Goal: Task Accomplishment & Management: Use online tool/utility

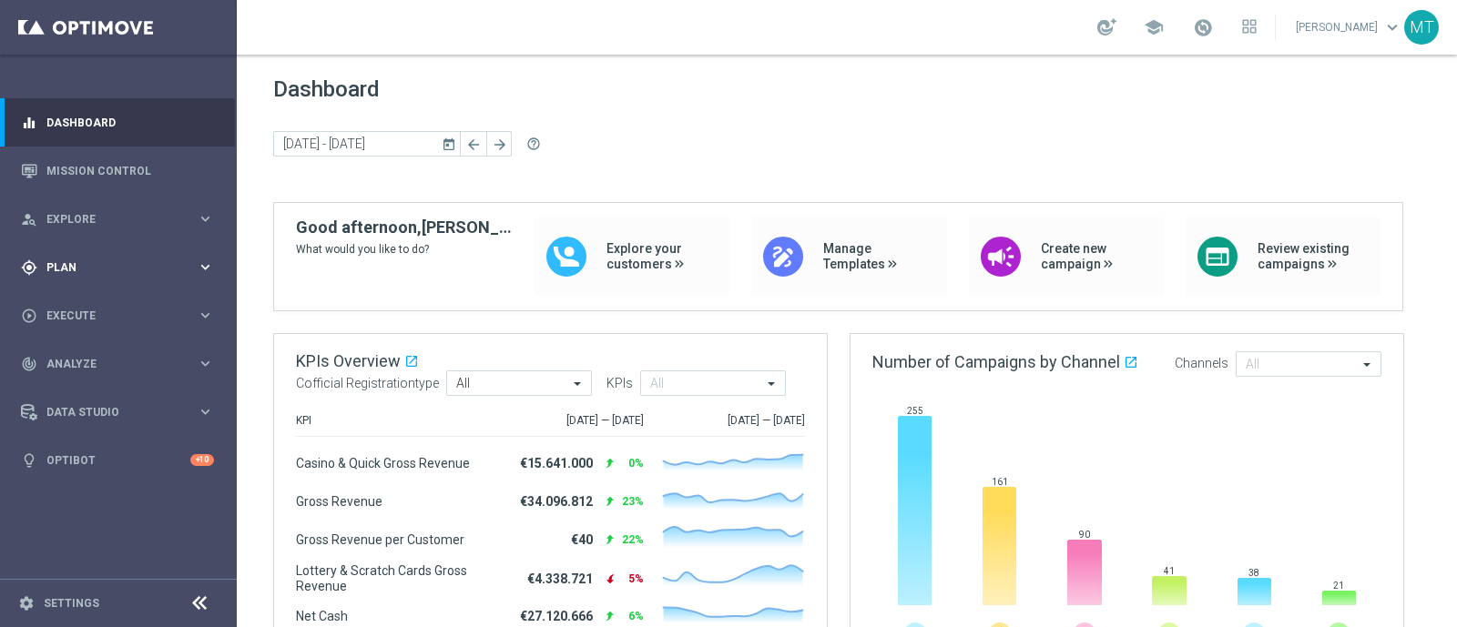
click at [101, 275] on div "gps_fixed Plan" at bounding box center [109, 267] width 176 height 16
drag, startPoint x: 113, startPoint y: 359, endPoint x: 75, endPoint y: 353, distance: 38.6
click at [75, 354] on span "Templates" at bounding box center [113, 359] width 130 height 11
click at [77, 384] on link "Optimail" at bounding box center [122, 387] width 133 height 15
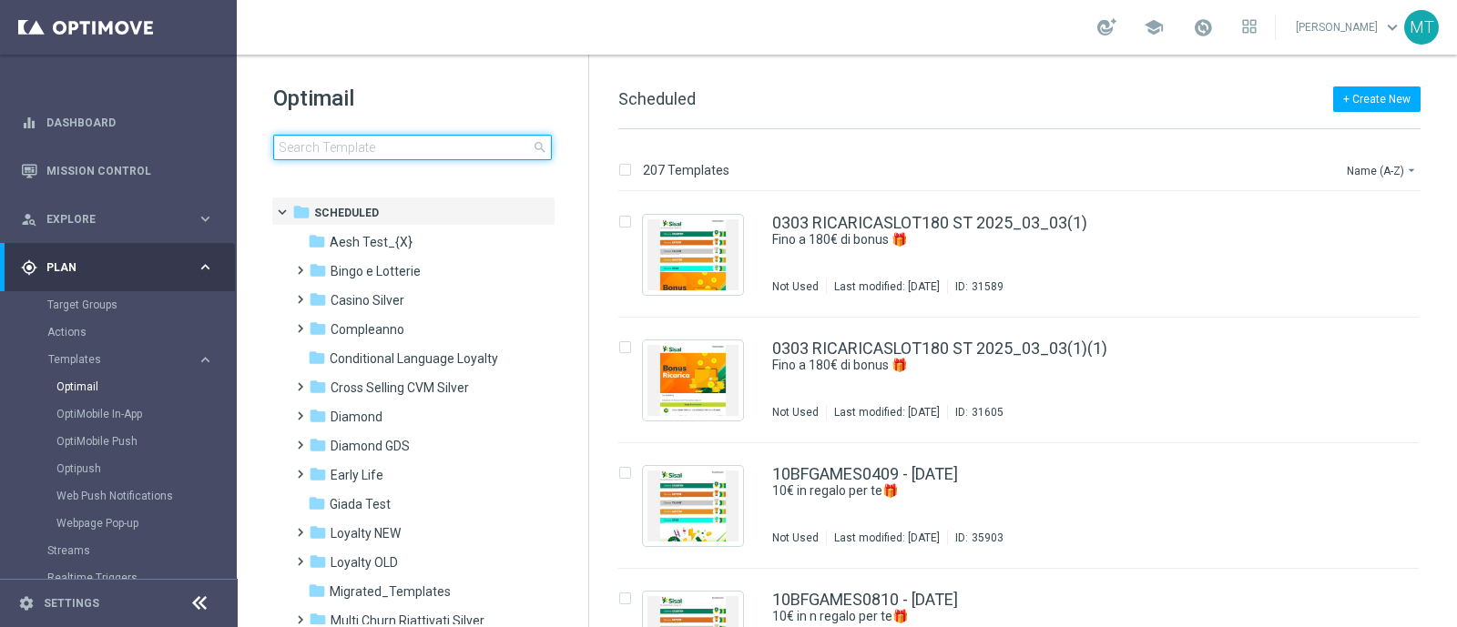
click at [367, 137] on input at bounding box center [412, 147] width 279 height 25
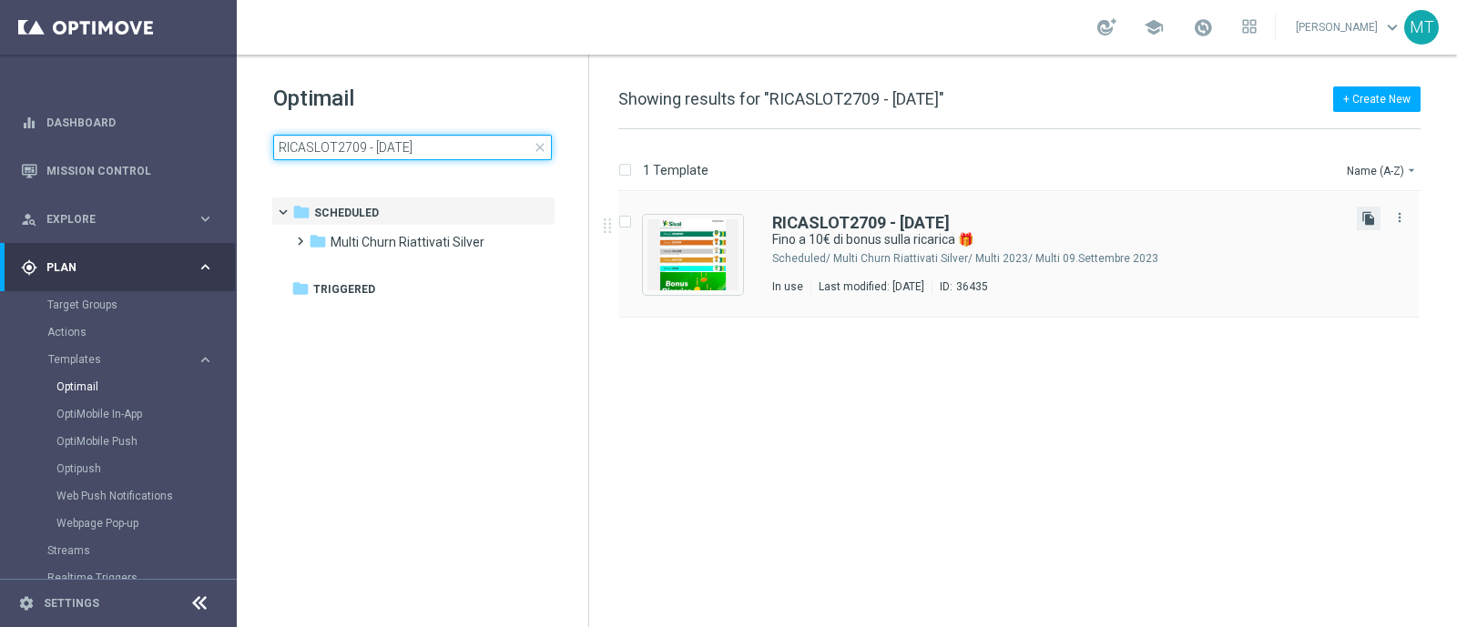
type input "RICASLOT2709 - 2025-09-27"
click at [1366, 223] on icon "file_copy" at bounding box center [1368, 218] width 15 height 15
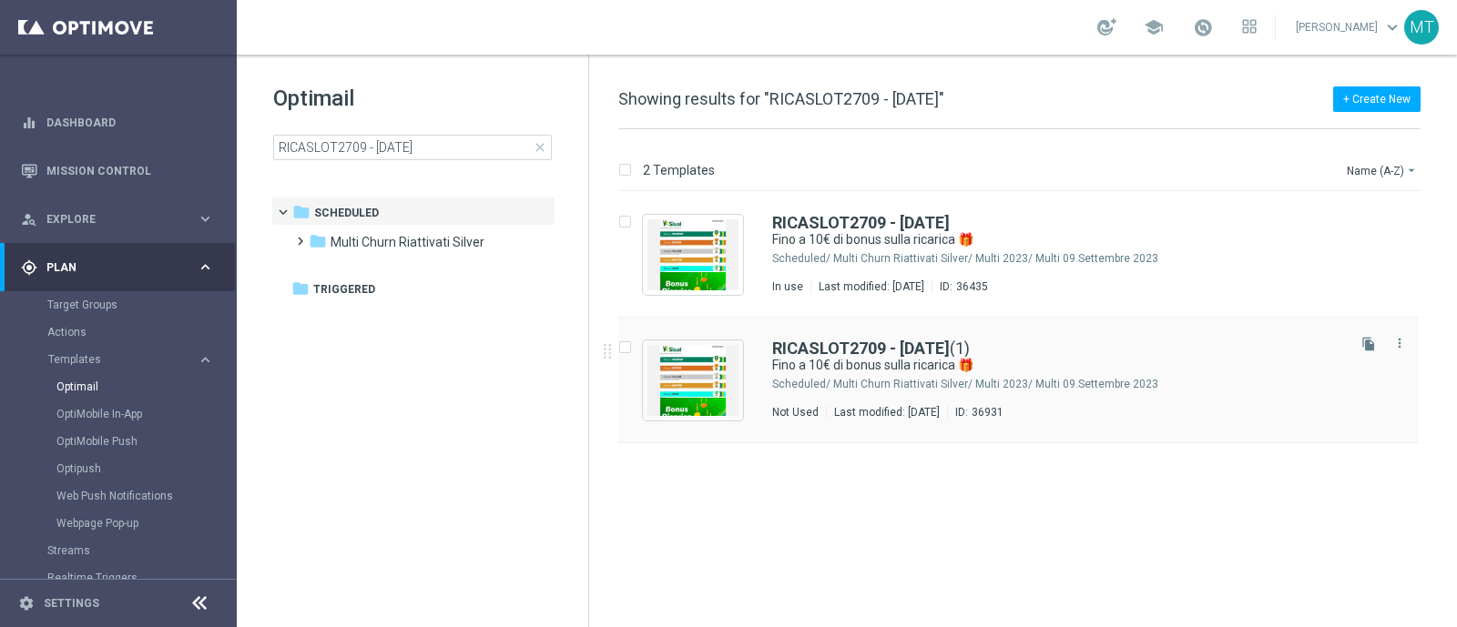
click at [1019, 348] on div "RICASLOT2709 - 2025-09-27 (1)" at bounding box center [1057, 349] width 570 height 16
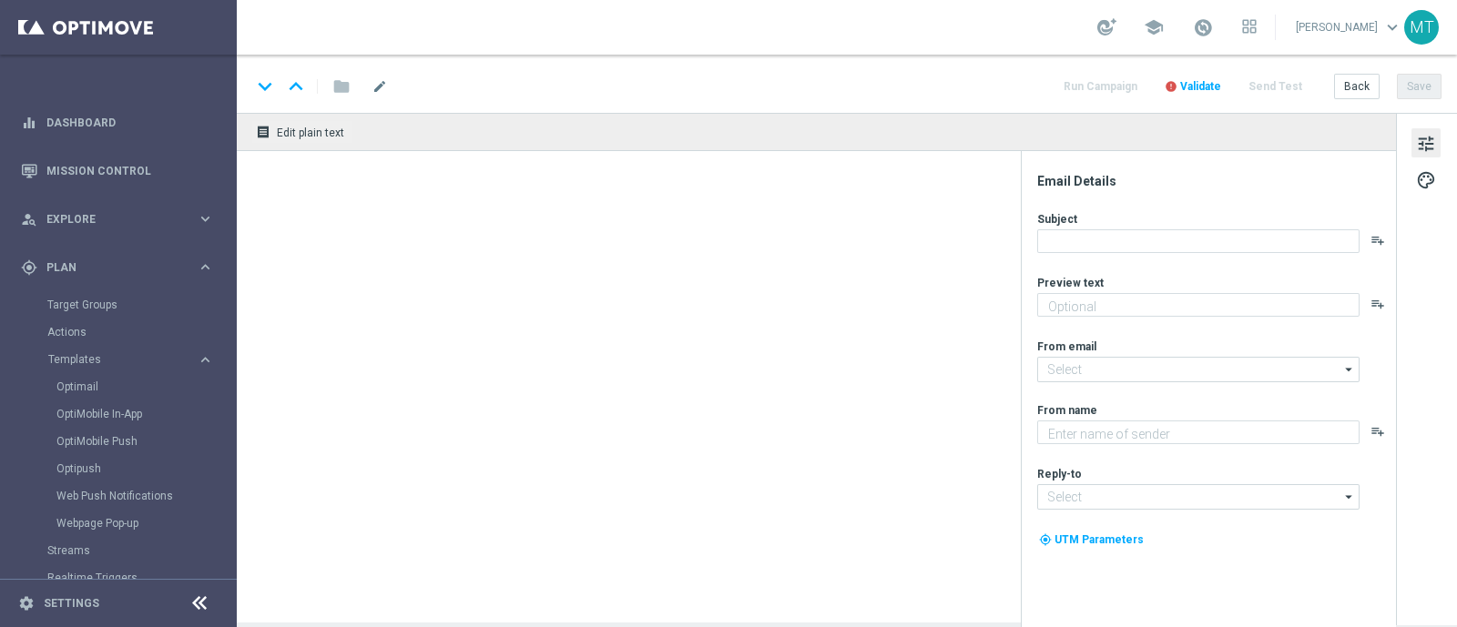
type input "RICASLOT2709 - 2025-09-27(1)"
type textarea "Scopri la nuova promozione 🎯"
type input "[EMAIL_ADDRESS][DOMAIN_NAME]"
type textarea "Sisal"
type input "[EMAIL_ADDRESS][DOMAIN_NAME]"
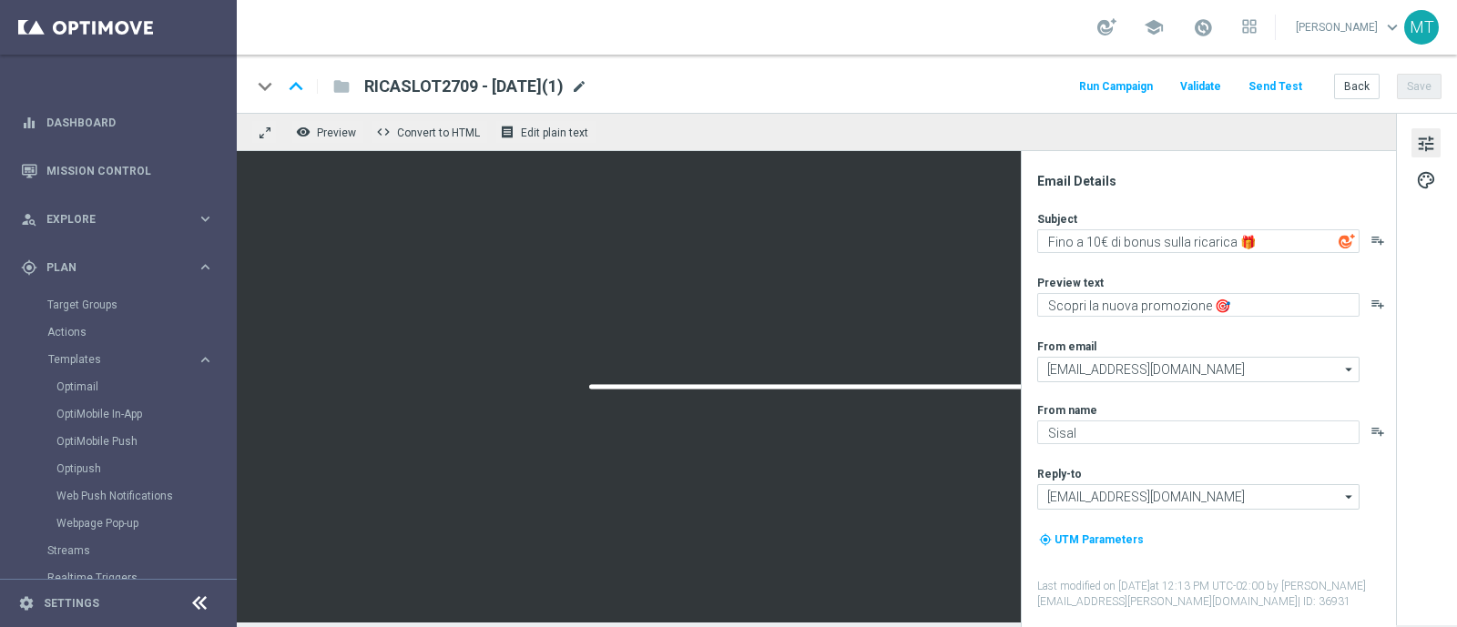
click at [587, 91] on span "mode_edit" at bounding box center [579, 86] width 16 height 16
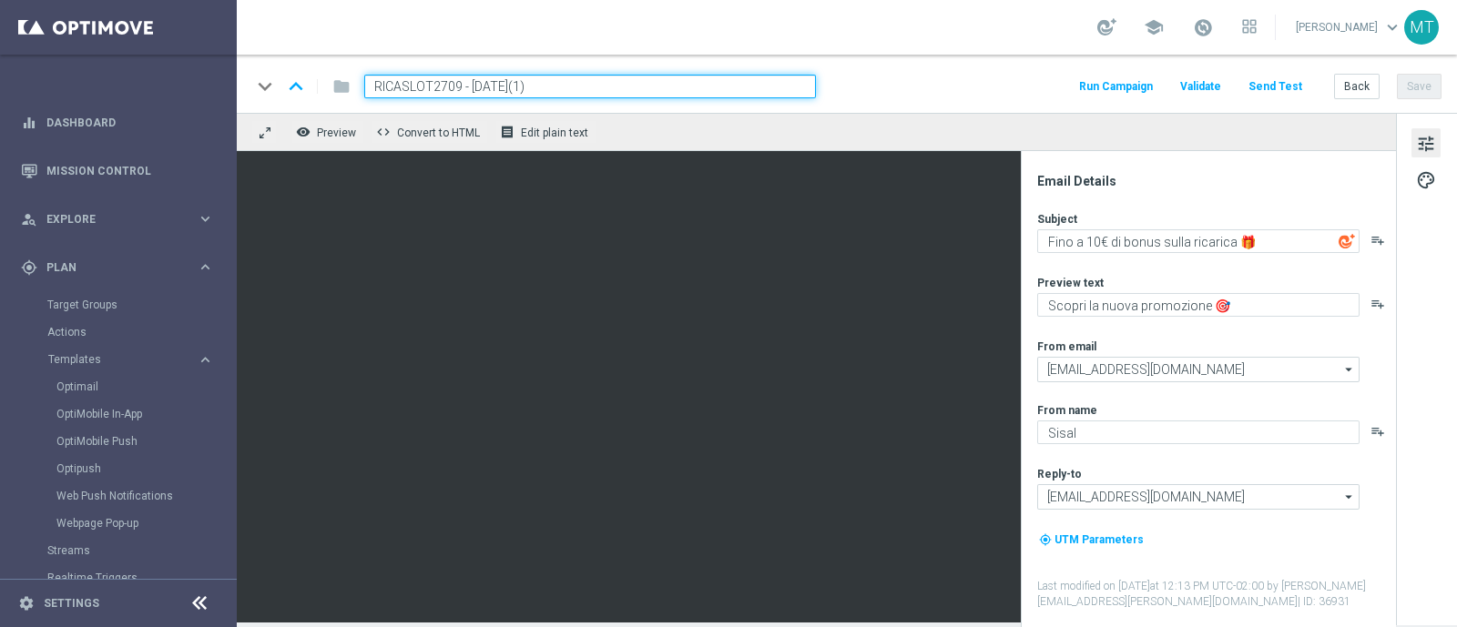
drag, startPoint x: 458, startPoint y: 91, endPoint x: 312, endPoint y: 118, distance: 148.2
click at [312, 118] on div "keyboard_arrow_down keyboard_arrow_up folder RICASLOT2709 - 2025-09-27(1) Run C…" at bounding box center [847, 339] width 1220 height 568
paste input "SLOT1110"
click at [603, 84] on input "RICSLOT1110 - 2025-09-27(1)" at bounding box center [590, 87] width 452 height 24
type input "RICSLOT1110 - 2025-10-10"
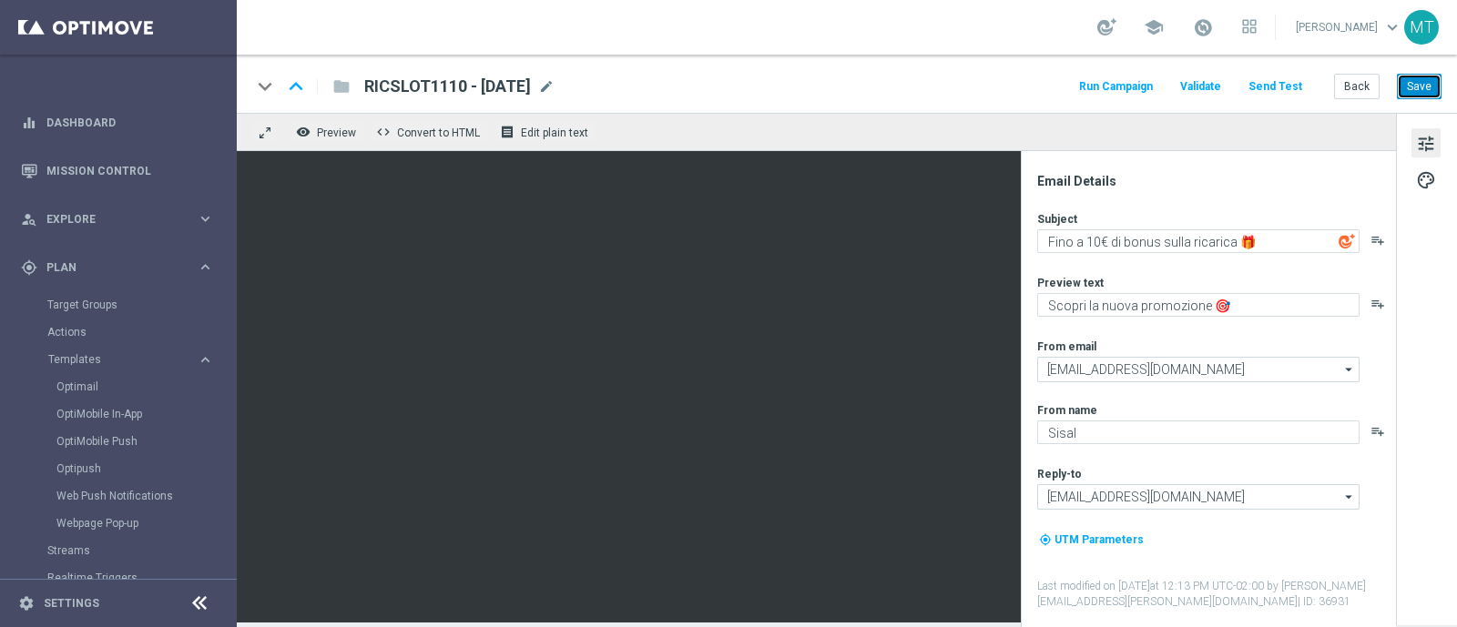
click at [1411, 87] on button "Save" at bounding box center [1419, 86] width 45 height 25
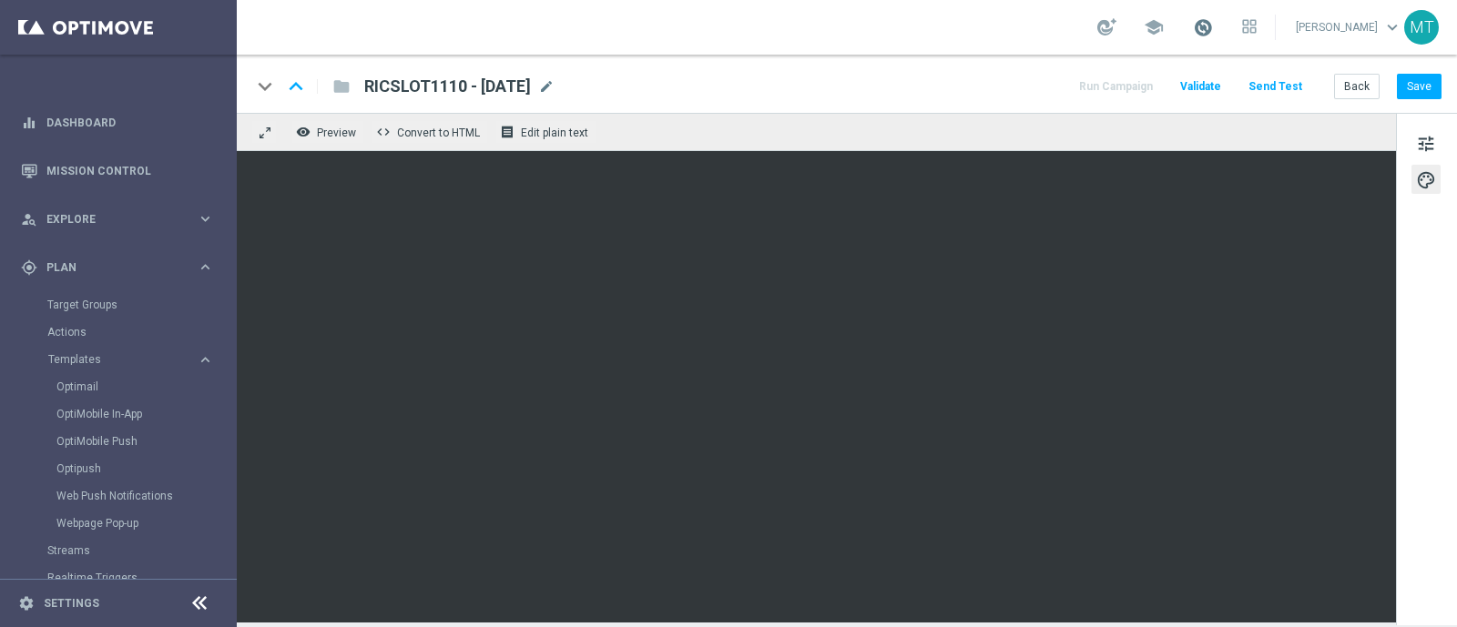
click at [1213, 31] on span at bounding box center [1203, 27] width 20 height 20
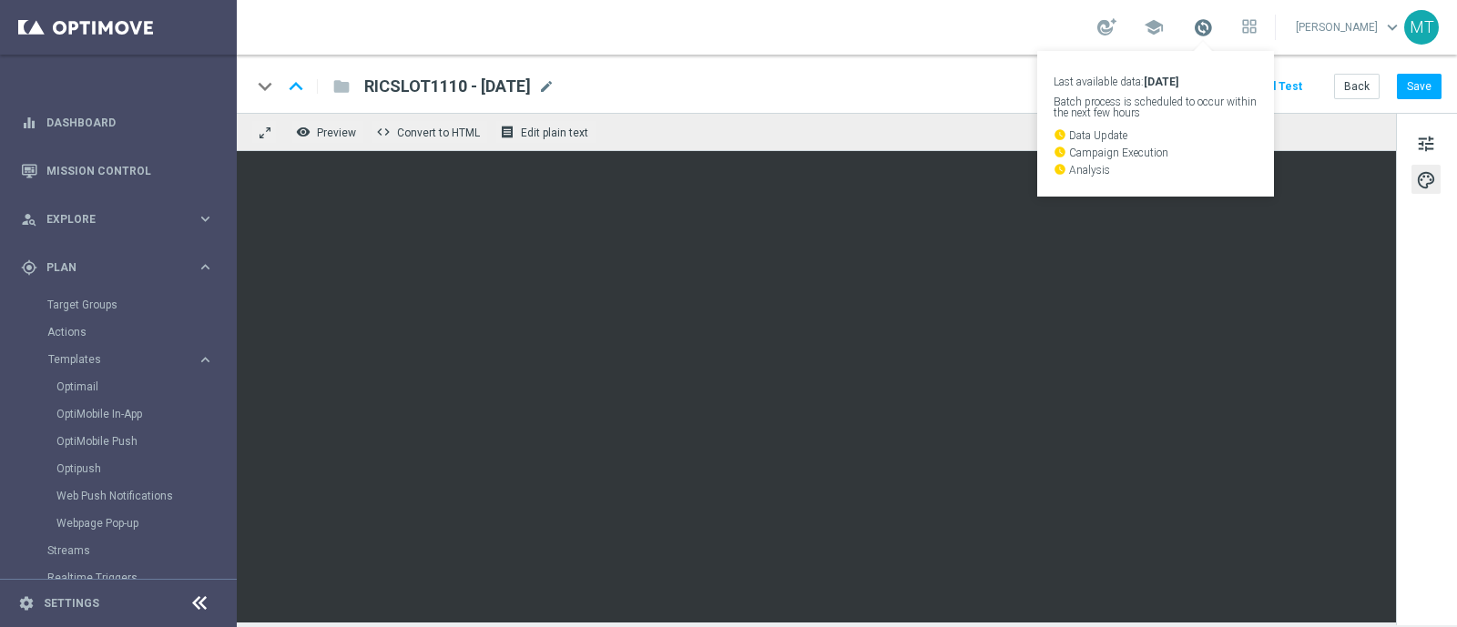
click at [1213, 31] on span at bounding box center [1203, 27] width 20 height 20
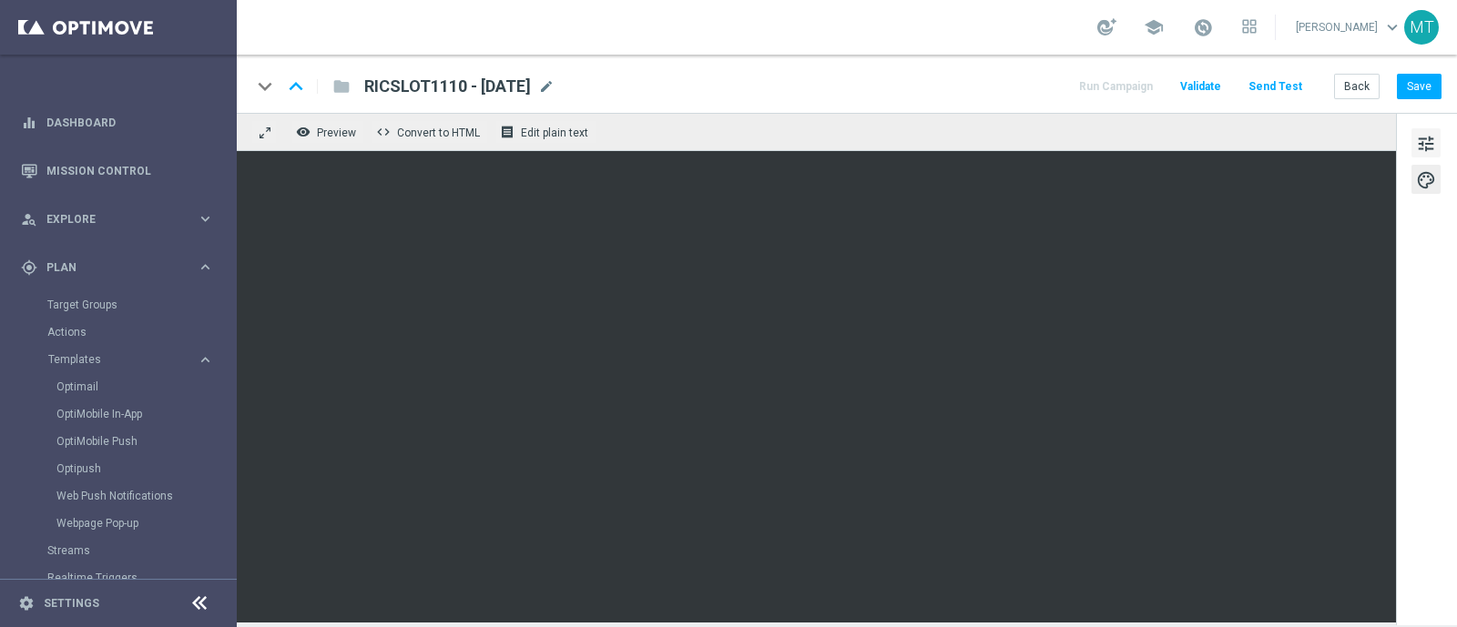
click at [1427, 128] on button "tune" at bounding box center [1425, 142] width 29 height 29
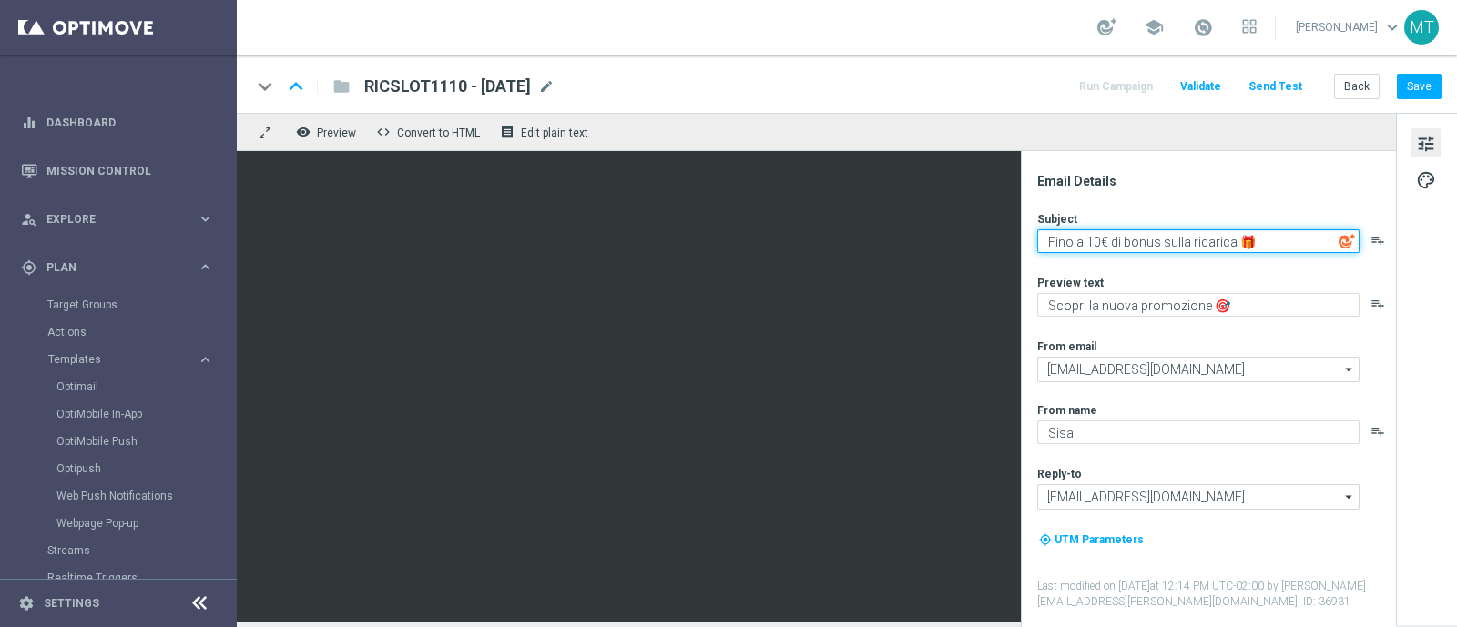
click at [1093, 248] on textarea "Fino a 10€ di bonus sulla ricarica 🎁" at bounding box center [1198, 241] width 322 height 24
type textarea "Fino a 15€ di bonus sulla ricarica 🎁"
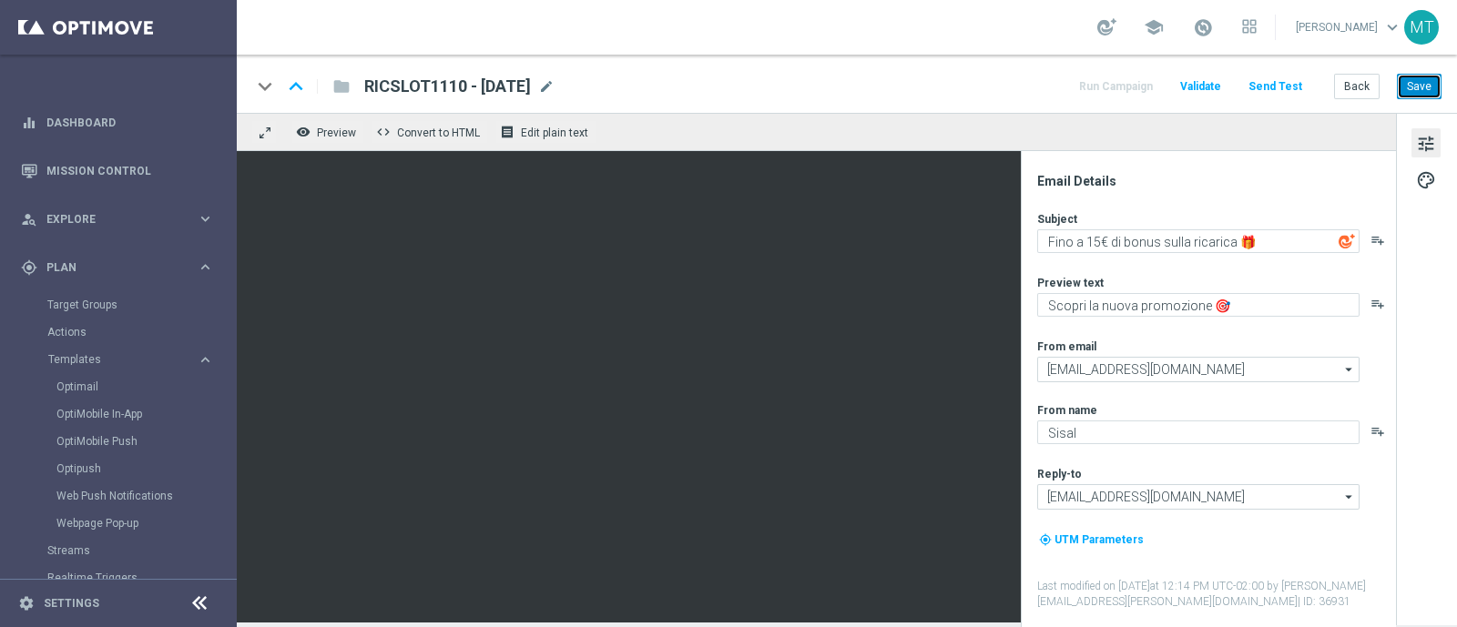
click at [1403, 86] on button "Save" at bounding box center [1419, 86] width 45 height 25
click at [1425, 84] on button "Save" at bounding box center [1419, 86] width 45 height 25
click at [81, 384] on link "Optimail" at bounding box center [122, 387] width 133 height 15
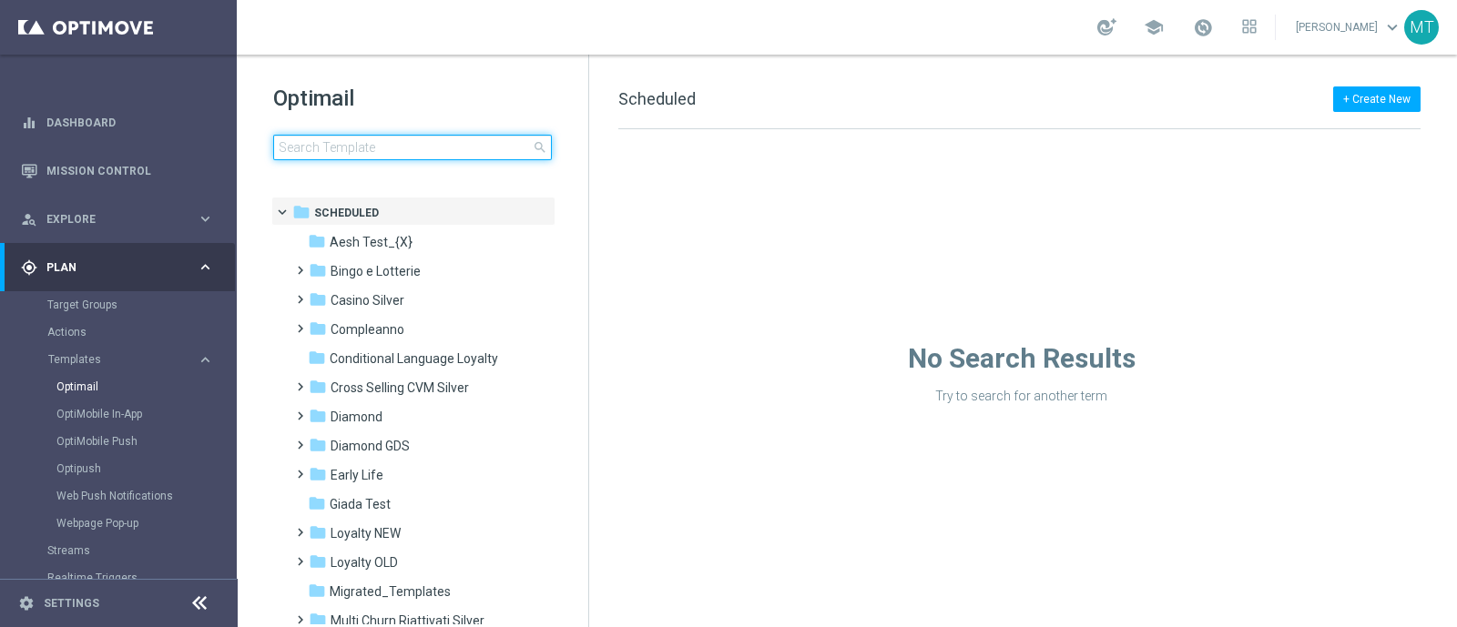
click at [364, 152] on input at bounding box center [412, 147] width 279 height 25
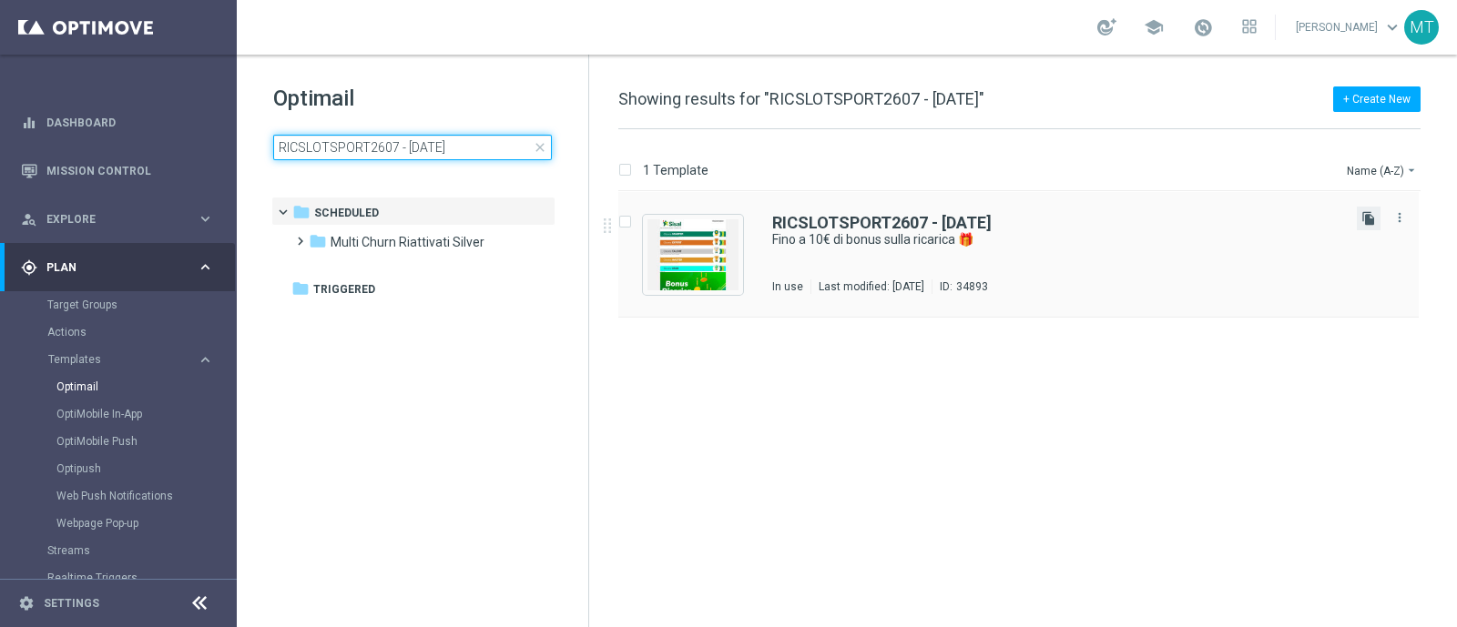
type input "RICSLOTSPORT2607 - 2025-07-26"
click at [1366, 219] on icon "file_copy" at bounding box center [1368, 218] width 15 height 15
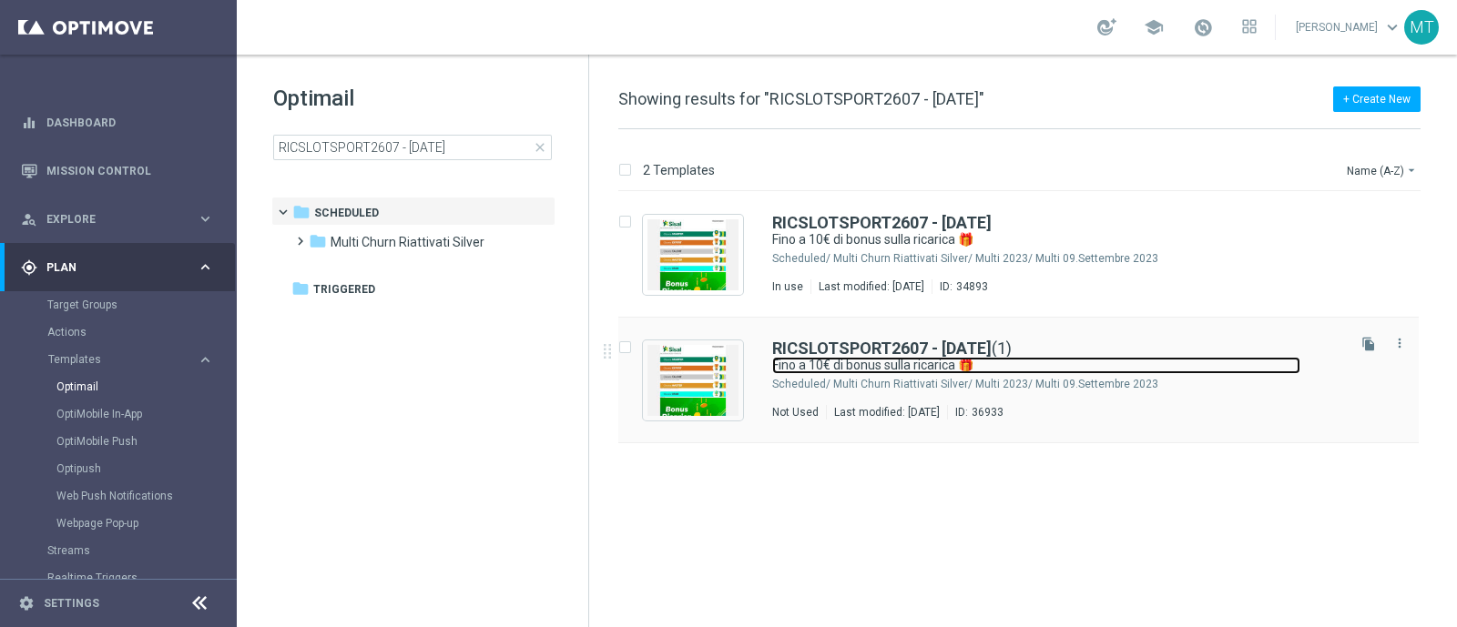
click at [967, 358] on link "Fino a 10€ di bonus sulla ricarica 🎁" at bounding box center [1036, 365] width 528 height 17
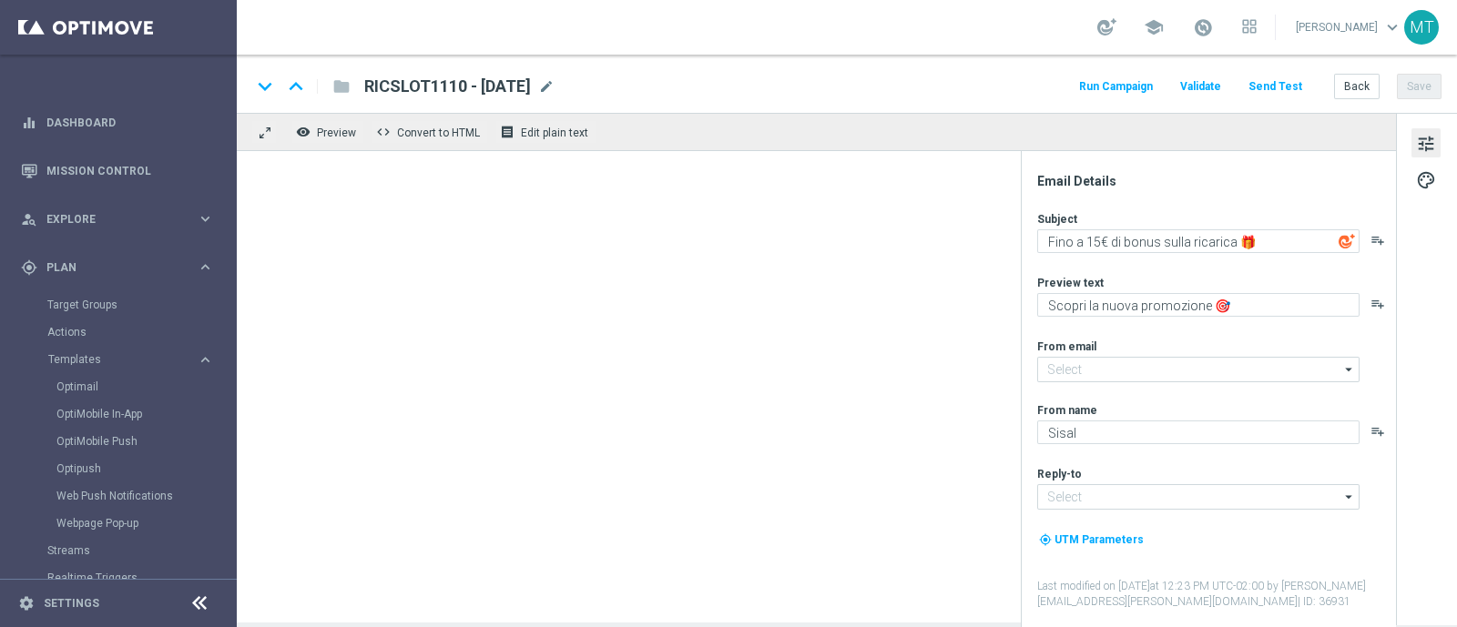
type input "[EMAIL_ADDRESS][DOMAIN_NAME]"
type input "RICSLOTSPORT2607 - 2025-07-26(1)"
type textarea "Fino a 10€ di bonus sulla ricarica 🎁"
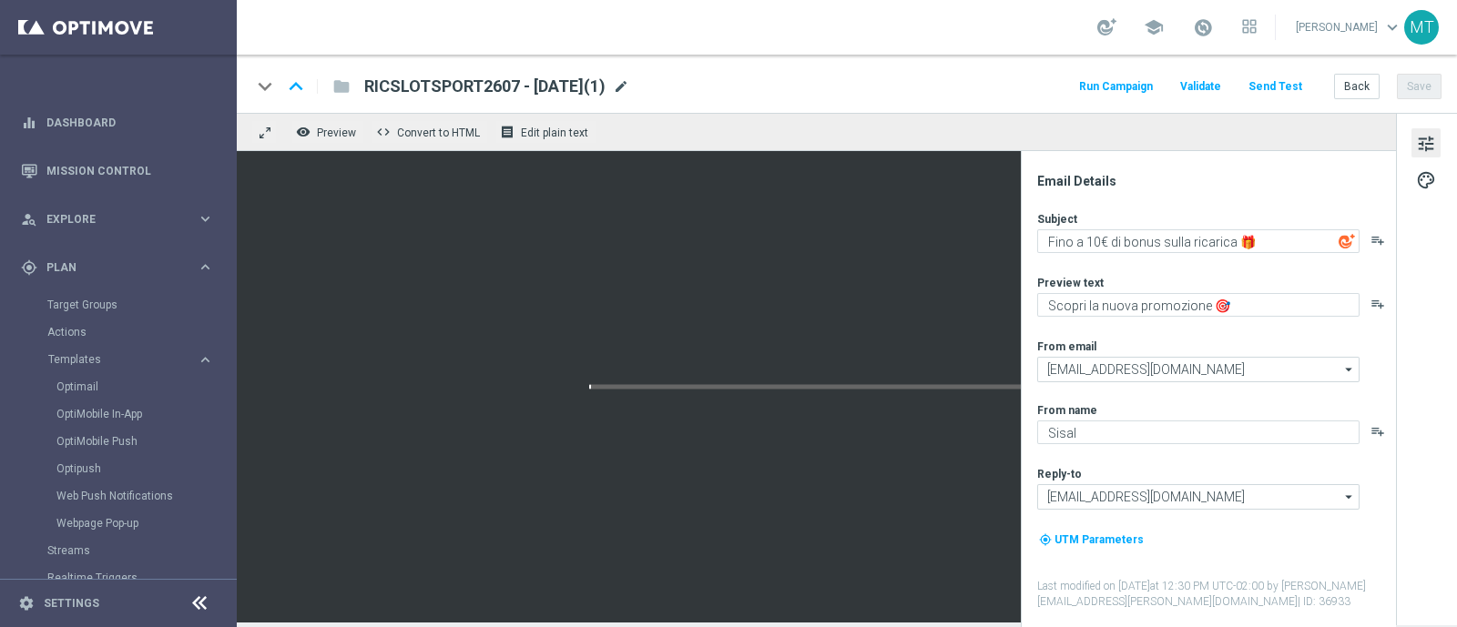
click at [629, 86] on span "mode_edit" at bounding box center [621, 86] width 16 height 16
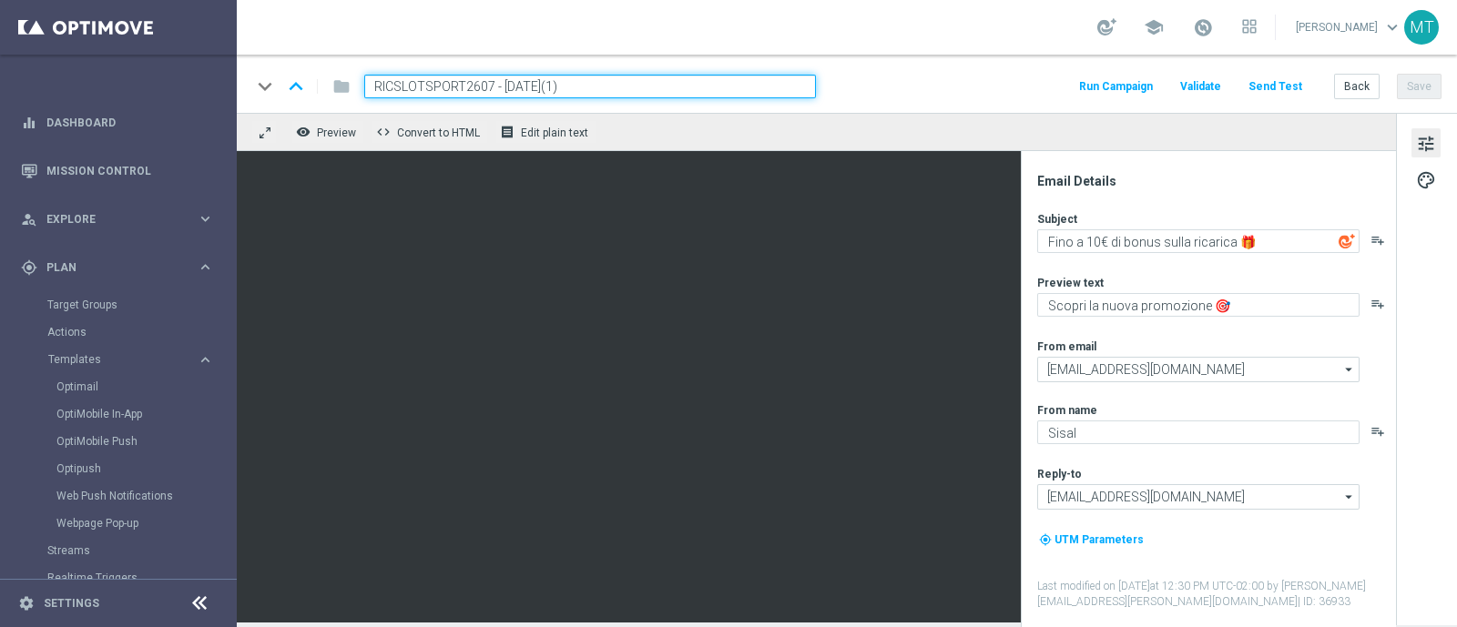
drag, startPoint x: 492, startPoint y: 80, endPoint x: 365, endPoint y: 130, distance: 136.1
click at [365, 130] on div "keyboard_arrow_down keyboard_arrow_up folder RICSLOTSPORT2607 - 2025-07-26(1) R…" at bounding box center [847, 339] width 1220 height 568
paste input "RICSPORTSLOT1110"
click at [603, 84] on input "RICSPORTSLOT1110 - 2025-07-26(1)" at bounding box center [590, 87] width 452 height 24
type input "RICSPORTSLOT1110 - 2025-10-11"
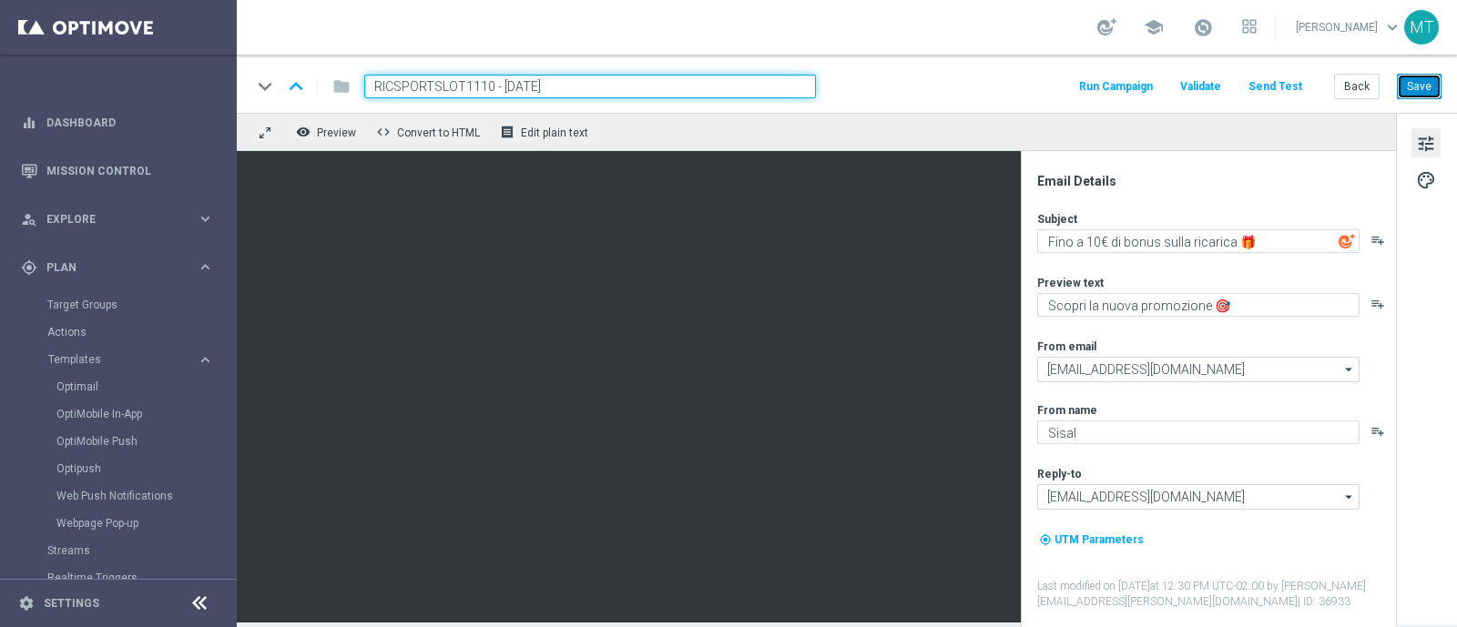
click at [1419, 80] on button "Save" at bounding box center [1419, 86] width 45 height 25
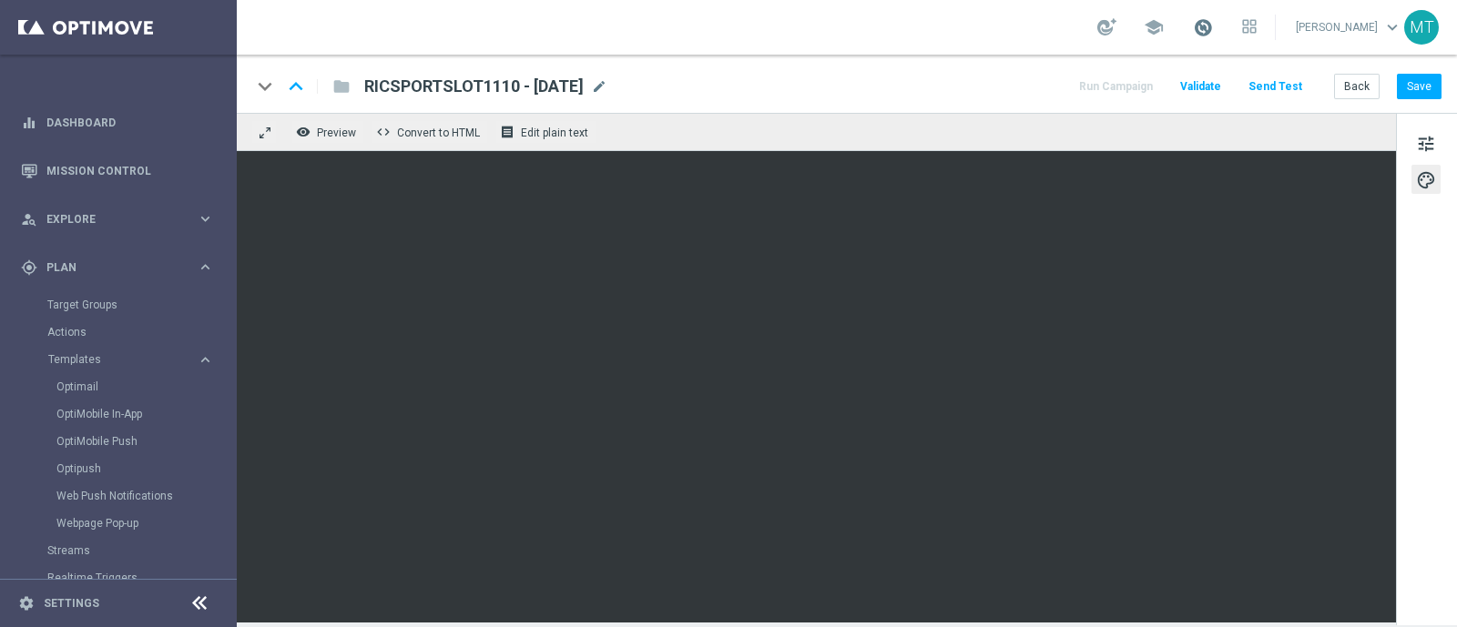
click at [1213, 29] on span at bounding box center [1203, 27] width 20 height 20
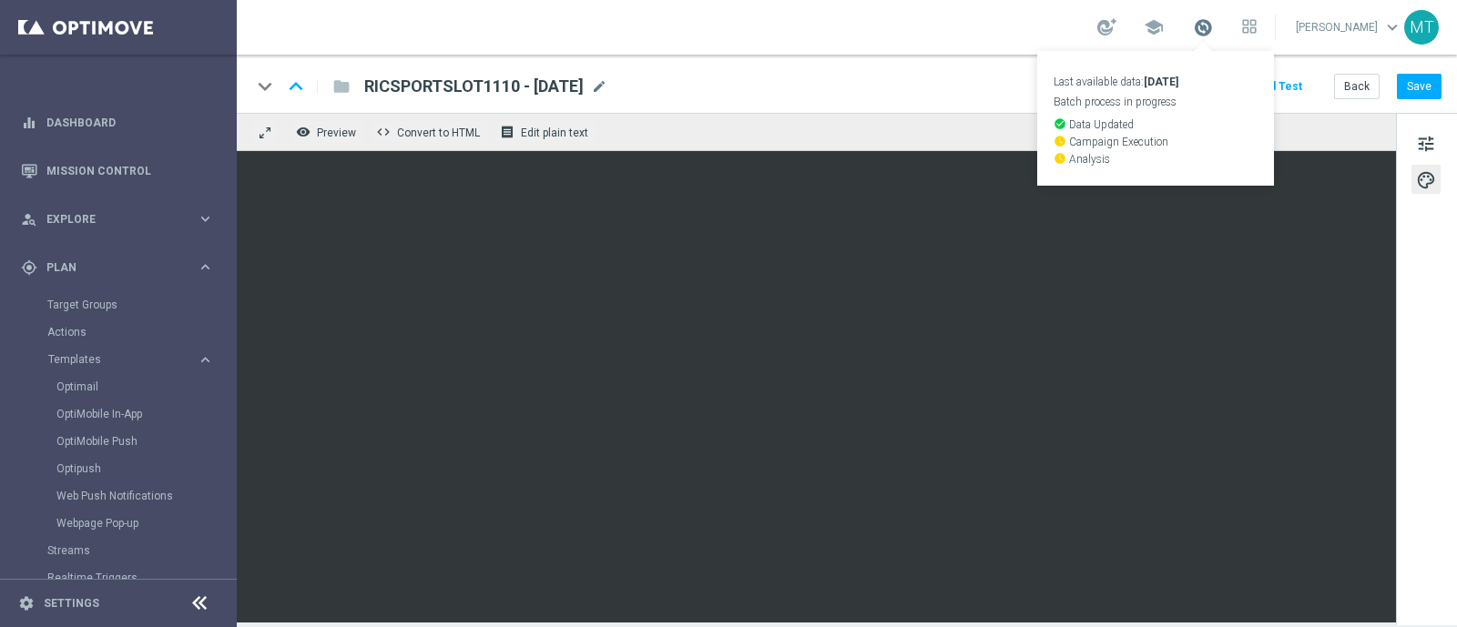
click at [1213, 29] on span at bounding box center [1203, 27] width 20 height 20
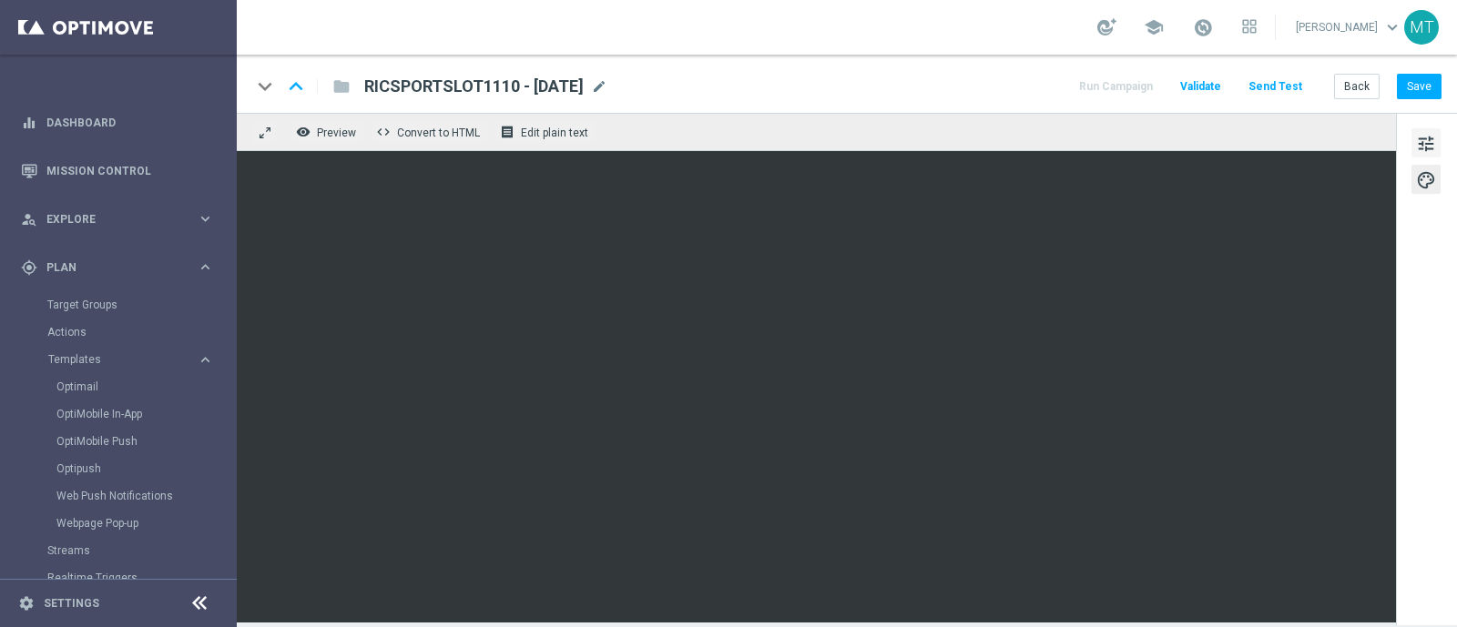
click at [1435, 140] on span "tune" at bounding box center [1426, 144] width 20 height 24
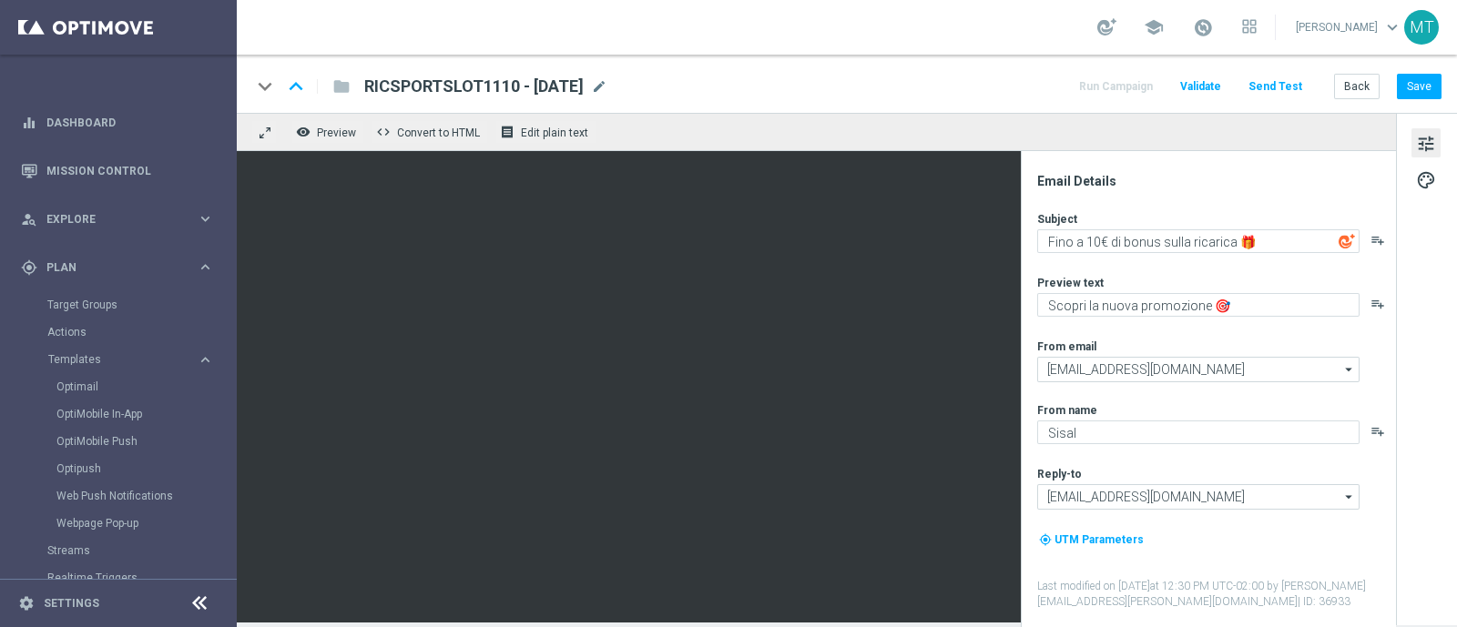
click at [1407, 99] on div "keyboard_arrow_down keyboard_arrow_up folder RICSPORTSLOT1110 - 2025-10-11 RICS…" at bounding box center [847, 84] width 1220 height 58
click at [1407, 93] on button "Save" at bounding box center [1419, 86] width 45 height 25
click at [86, 389] on link "Optimail" at bounding box center [122, 387] width 133 height 15
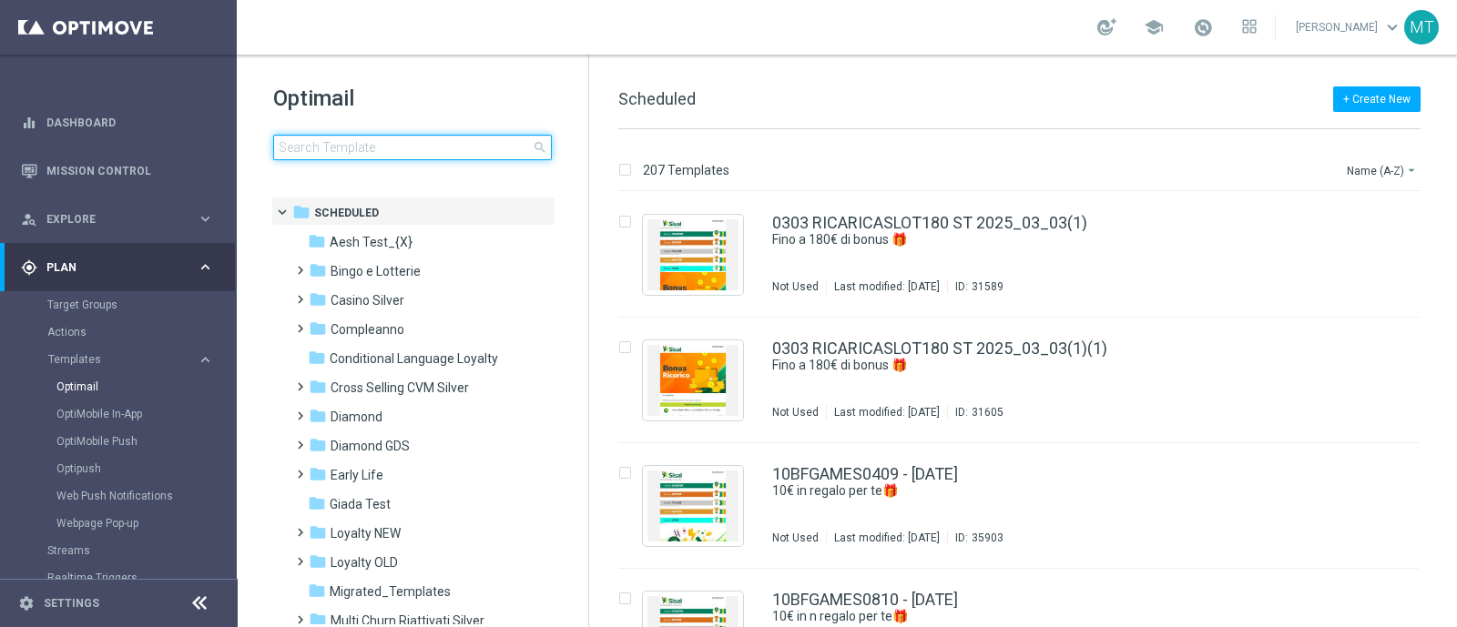
click at [368, 151] on input at bounding box center [412, 147] width 279 height 25
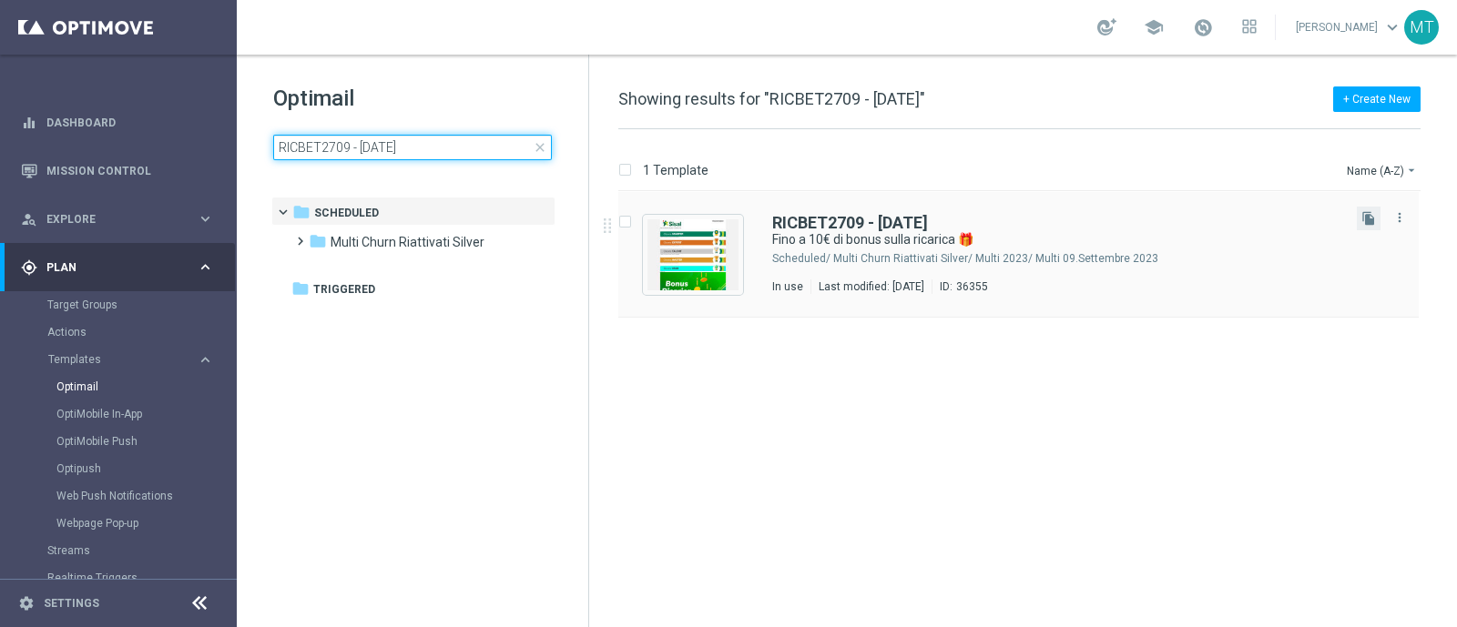
type input "RICBET2709 - 2025-09-27"
click at [1361, 209] on button "file_copy" at bounding box center [1369, 219] width 24 height 24
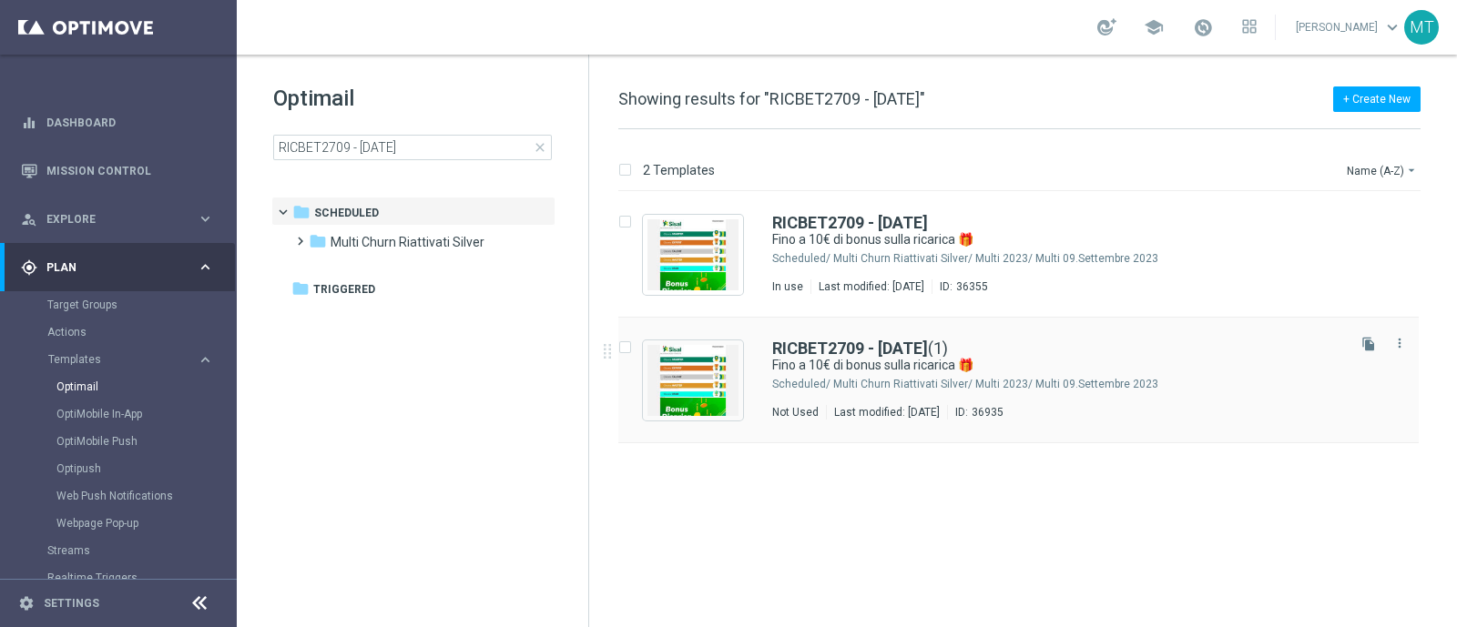
click at [1076, 347] on div "RICBET2709 - 2025-09-27 (1)" at bounding box center [1057, 349] width 570 height 16
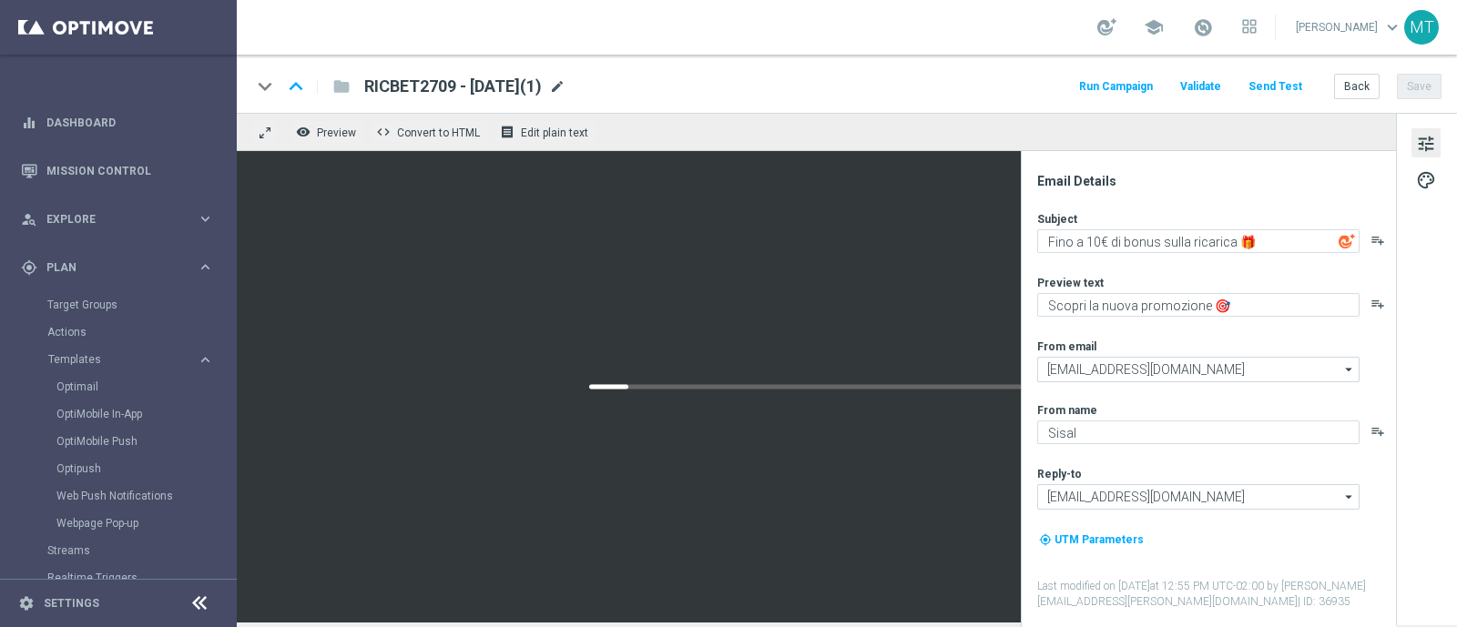
click at [565, 84] on span "mode_edit" at bounding box center [557, 86] width 16 height 16
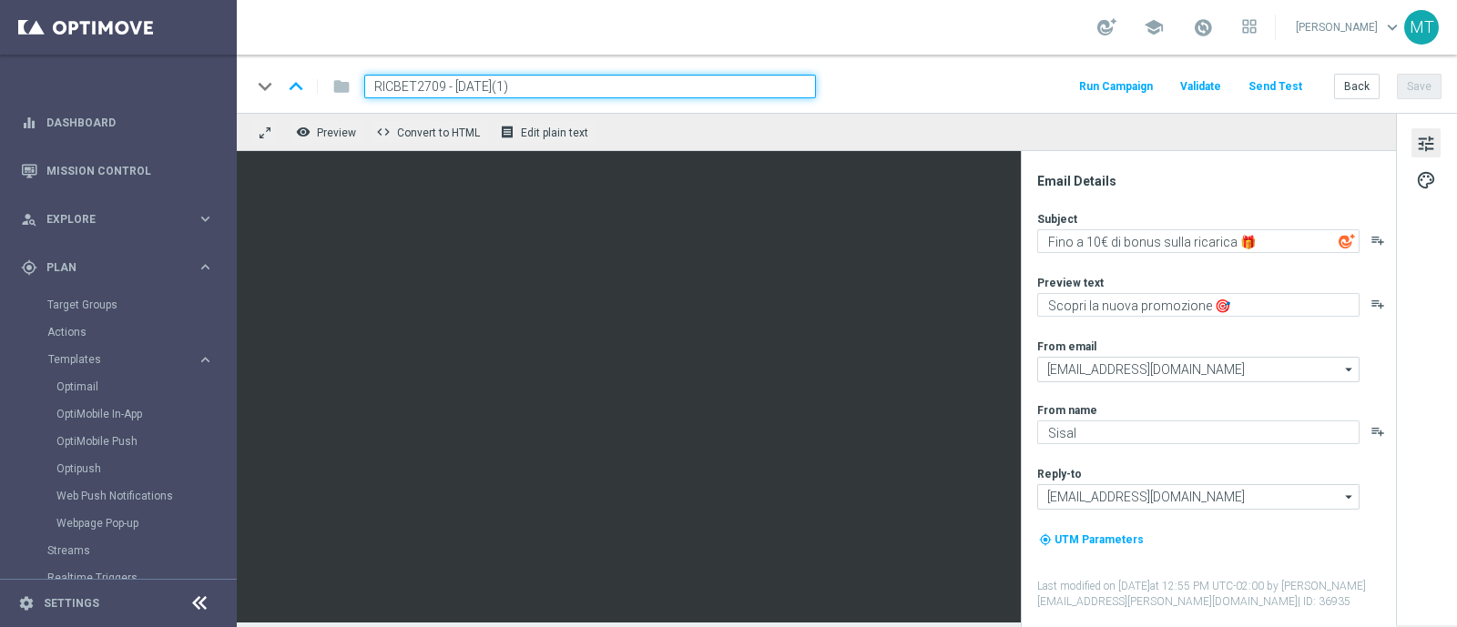
click at [437, 84] on input "RICBET2709 - 2025-09-27(1)" at bounding box center [590, 87] width 452 height 24
drag, startPoint x: 443, startPoint y: 87, endPoint x: 365, endPoint y: 88, distance: 77.4
click at [365, 88] on input "RICBET2709 - 2025-09-27(1)" at bounding box center [590, 87] width 452 height 24
paste input "RICSPORTVIR1110"
click at [584, 92] on input "RICSPORTVIR1110 - 2025-09-27(1)" at bounding box center [590, 87] width 452 height 24
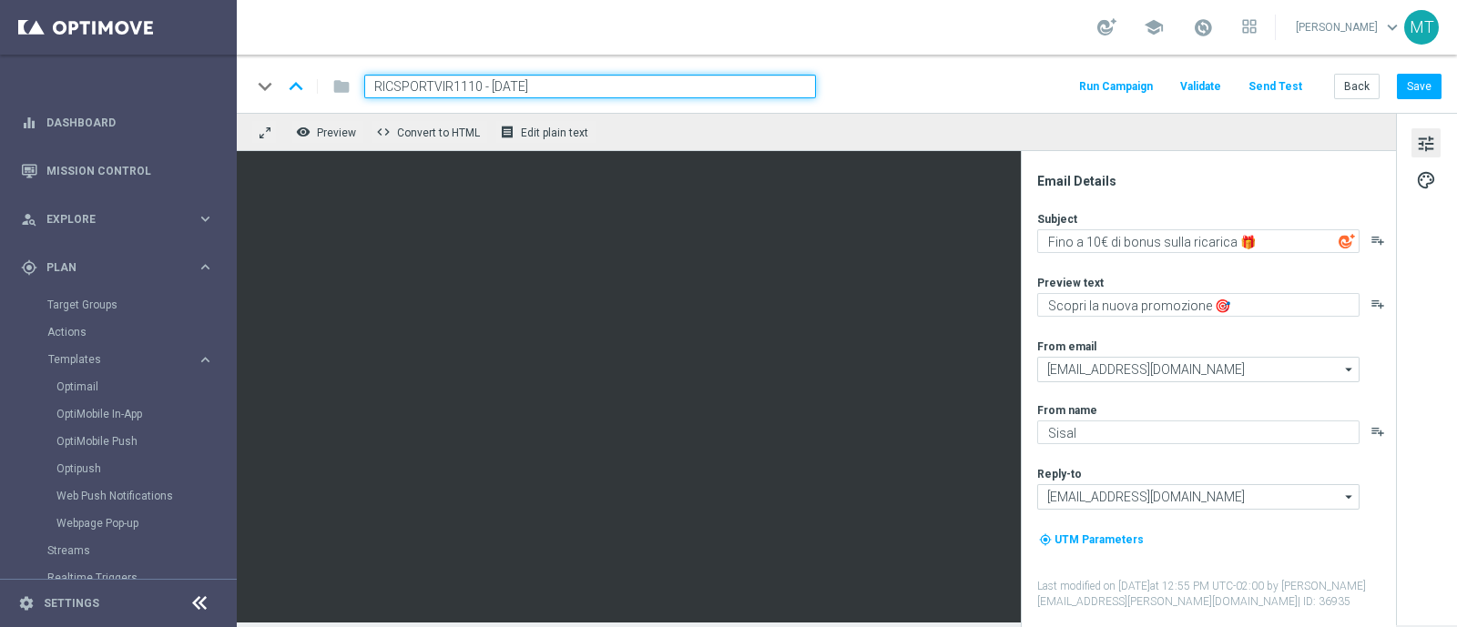
click at [533, 84] on input "RICSPORTVIR1110 - 2025-09-11" at bounding box center [590, 87] width 452 height 24
type input "RICSPORTVIR1110 - 2025-10-11"
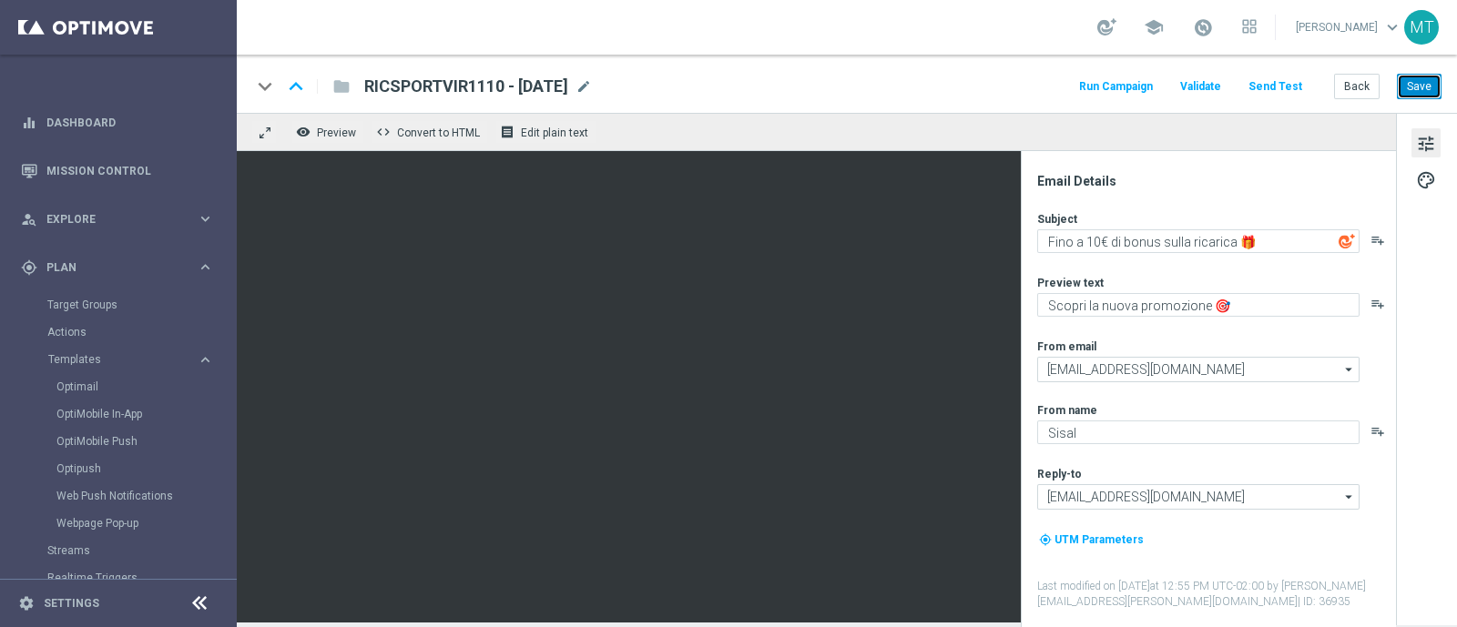
click at [1409, 94] on button "Save" at bounding box center [1419, 86] width 45 height 25
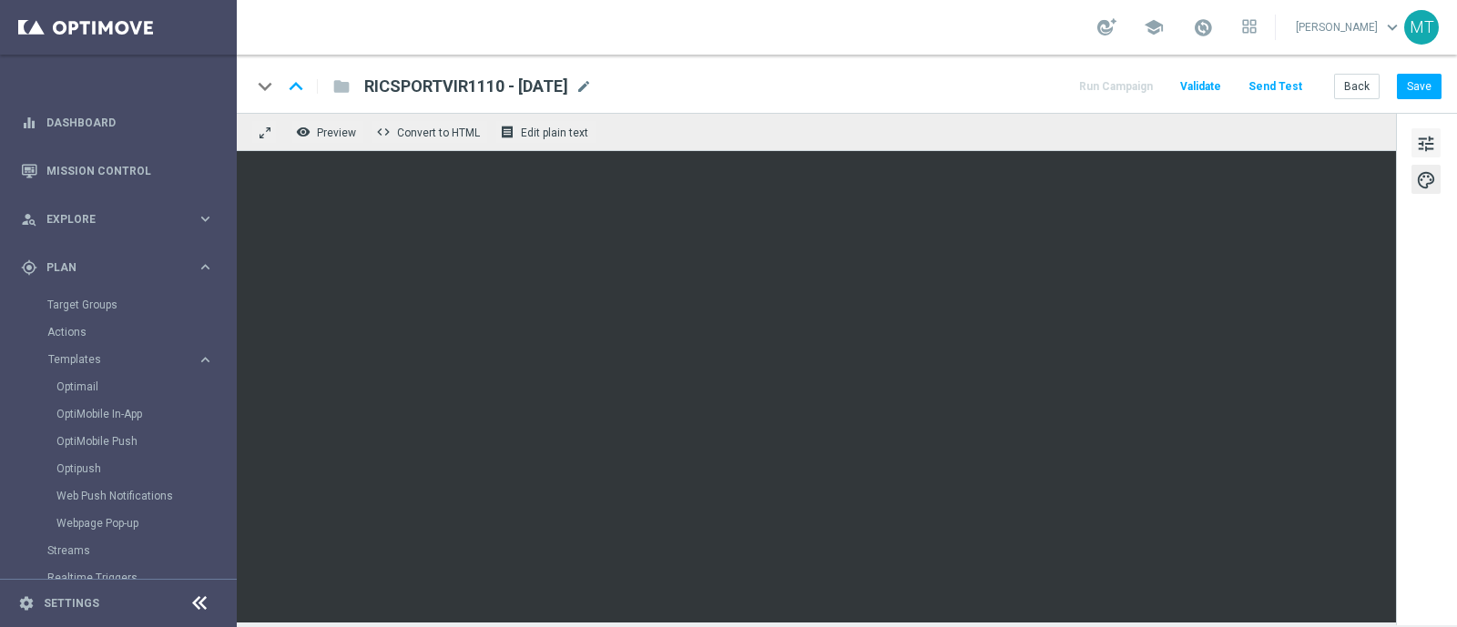
click at [1424, 133] on span "tune" at bounding box center [1426, 144] width 20 height 24
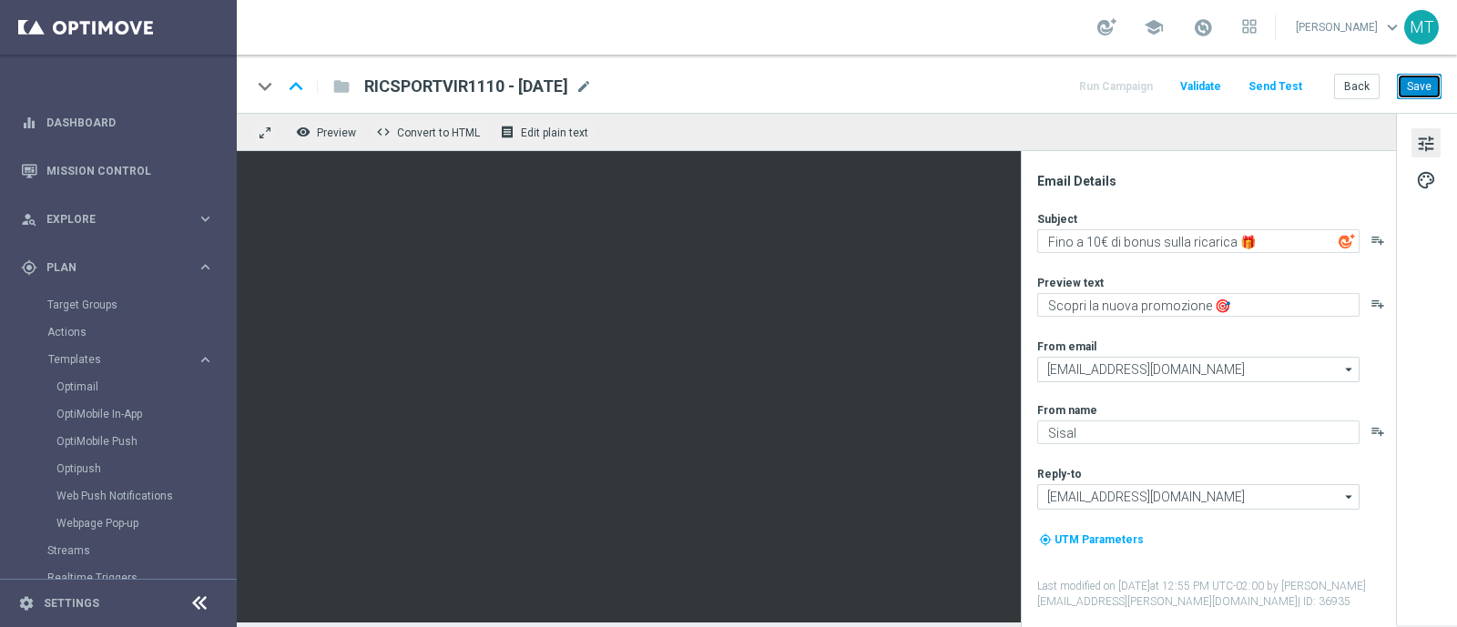
click at [1420, 79] on button "Save" at bounding box center [1419, 86] width 45 height 25
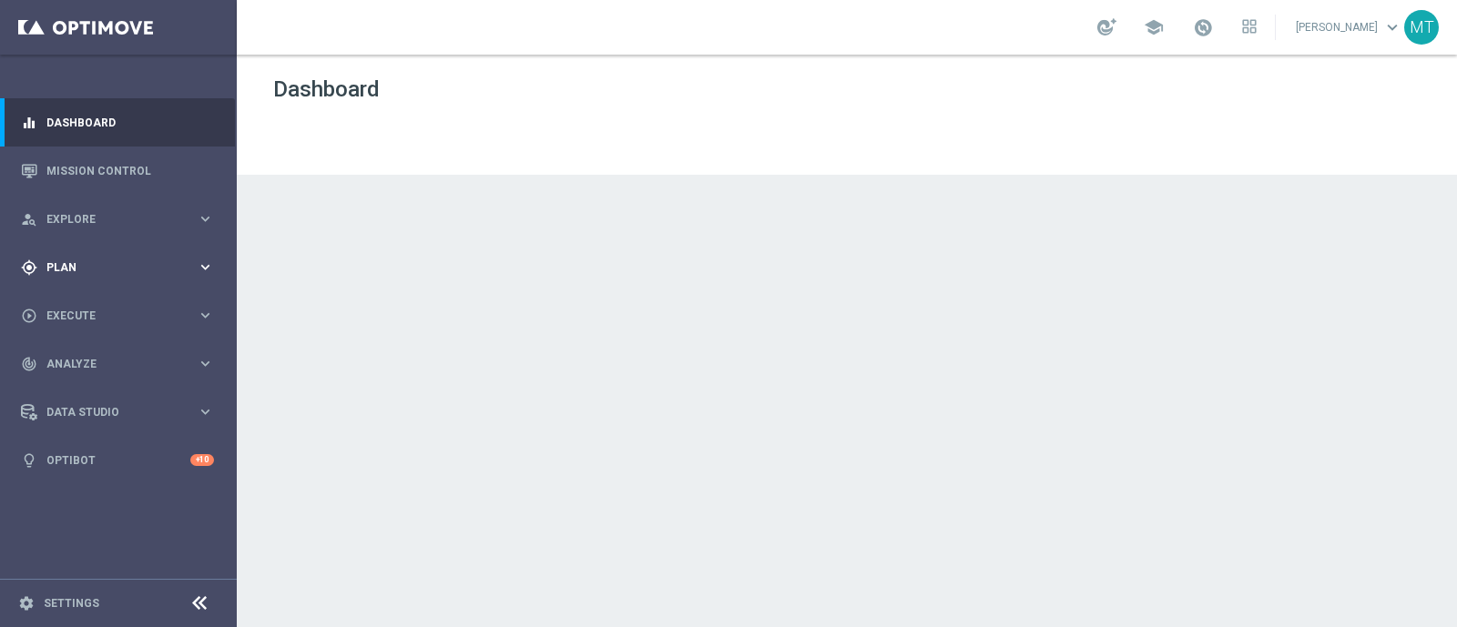
click at [65, 262] on span "Plan" at bounding box center [121, 267] width 150 height 11
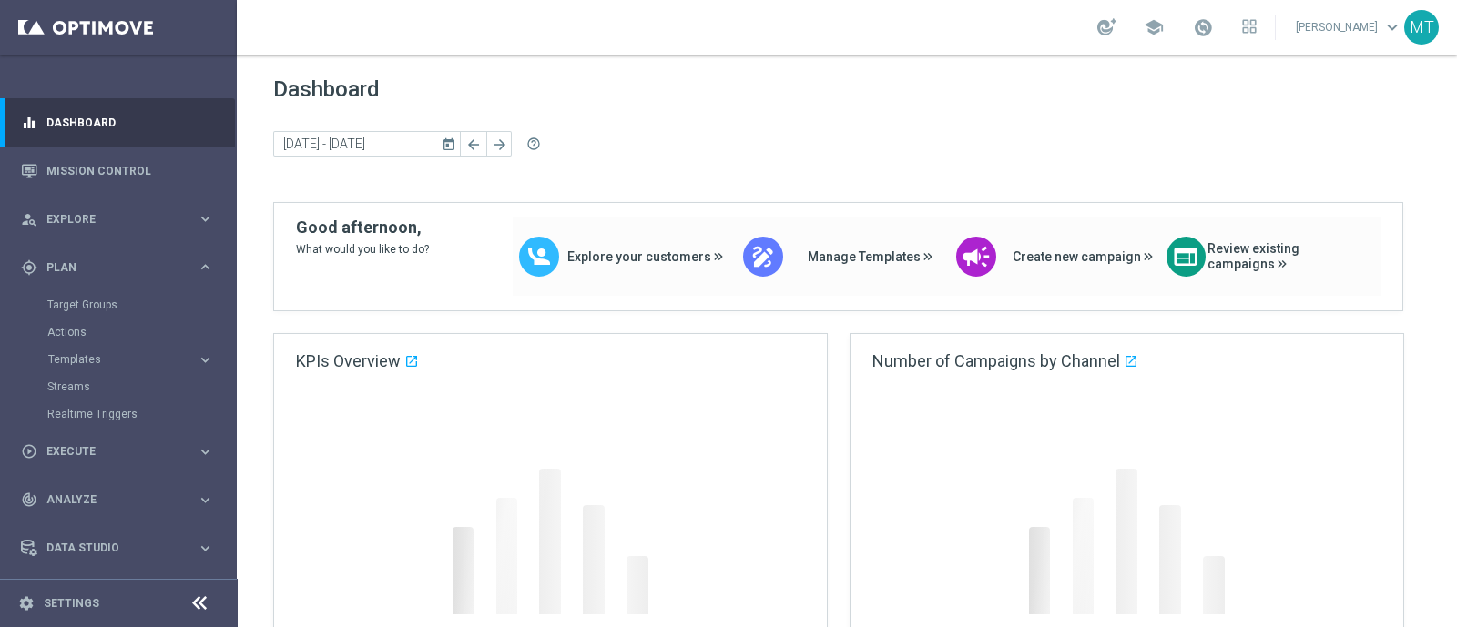
click at [79, 367] on accordion "Templates keyboard_arrow_right Optimail OptiMobile In-App OptiMobile Push Optip…" at bounding box center [141, 359] width 188 height 27
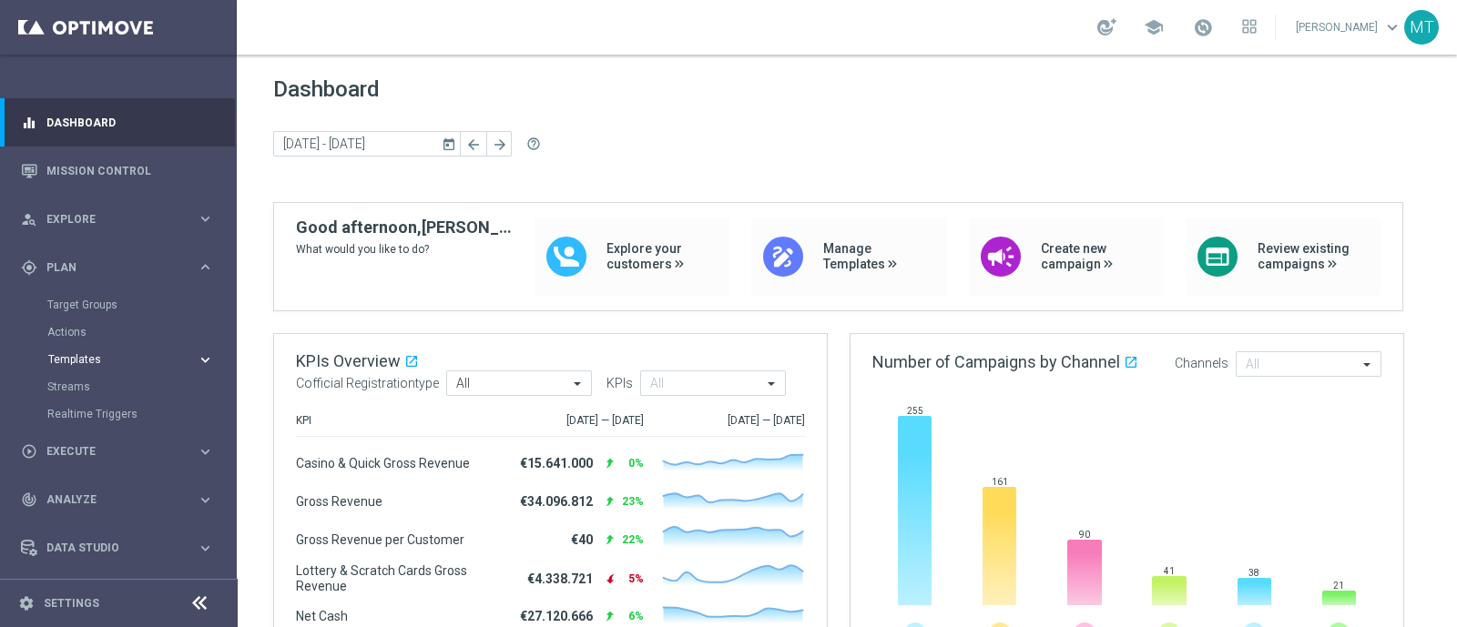
click at [80, 363] on span "Templates" at bounding box center [113, 359] width 130 height 11
click at [80, 381] on link "Optimail" at bounding box center [122, 387] width 133 height 15
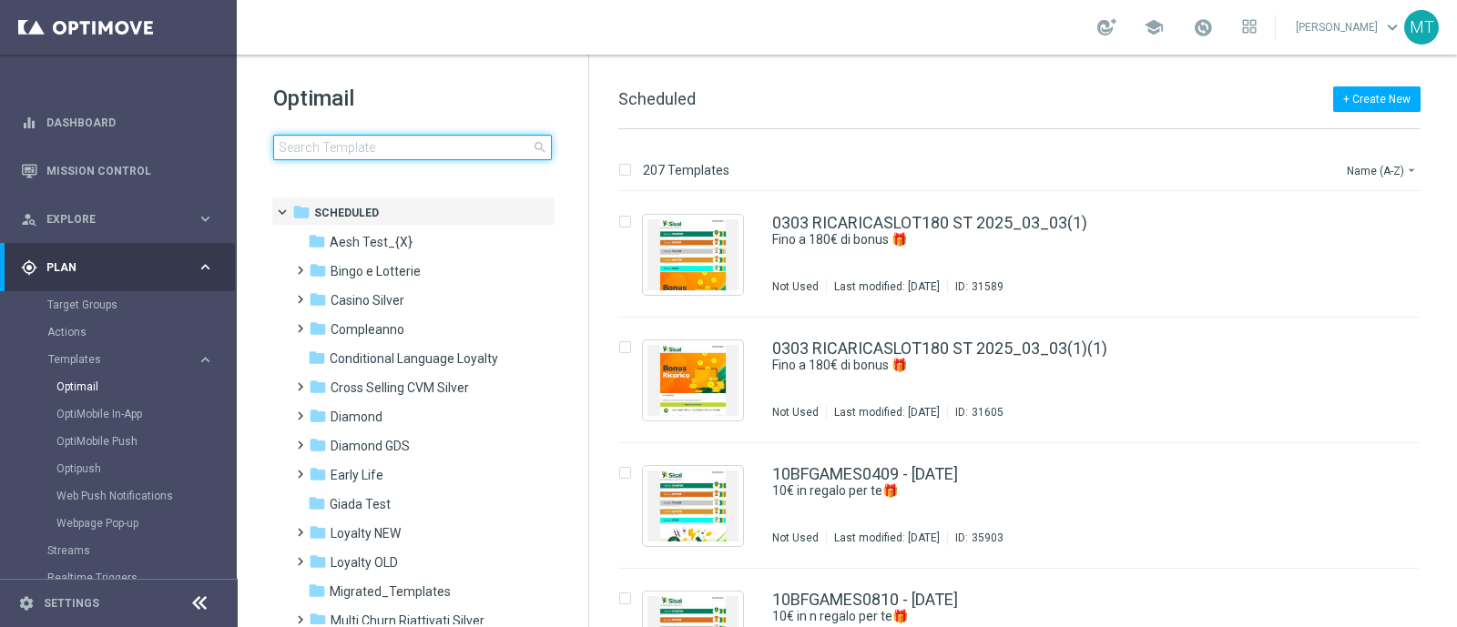
click at [373, 149] on input at bounding box center [412, 147] width 279 height 25
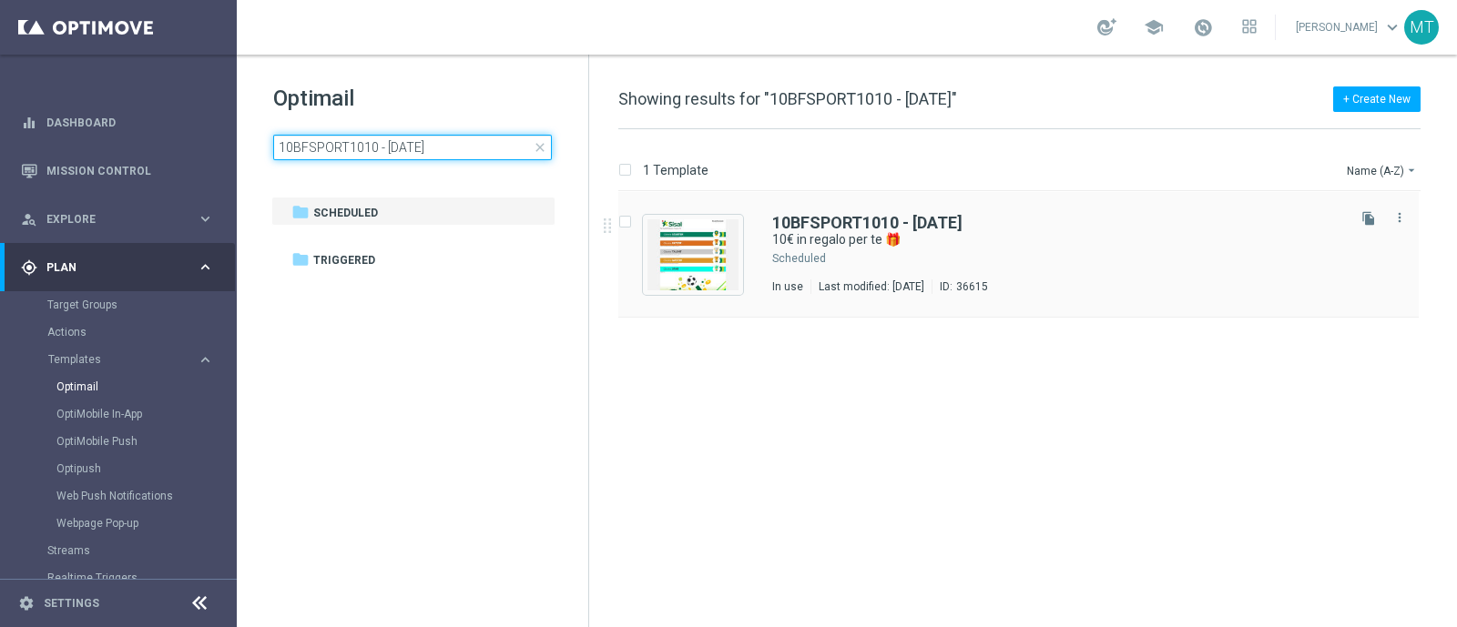
type input "10BFSPORT1010 - 2025-10-01"
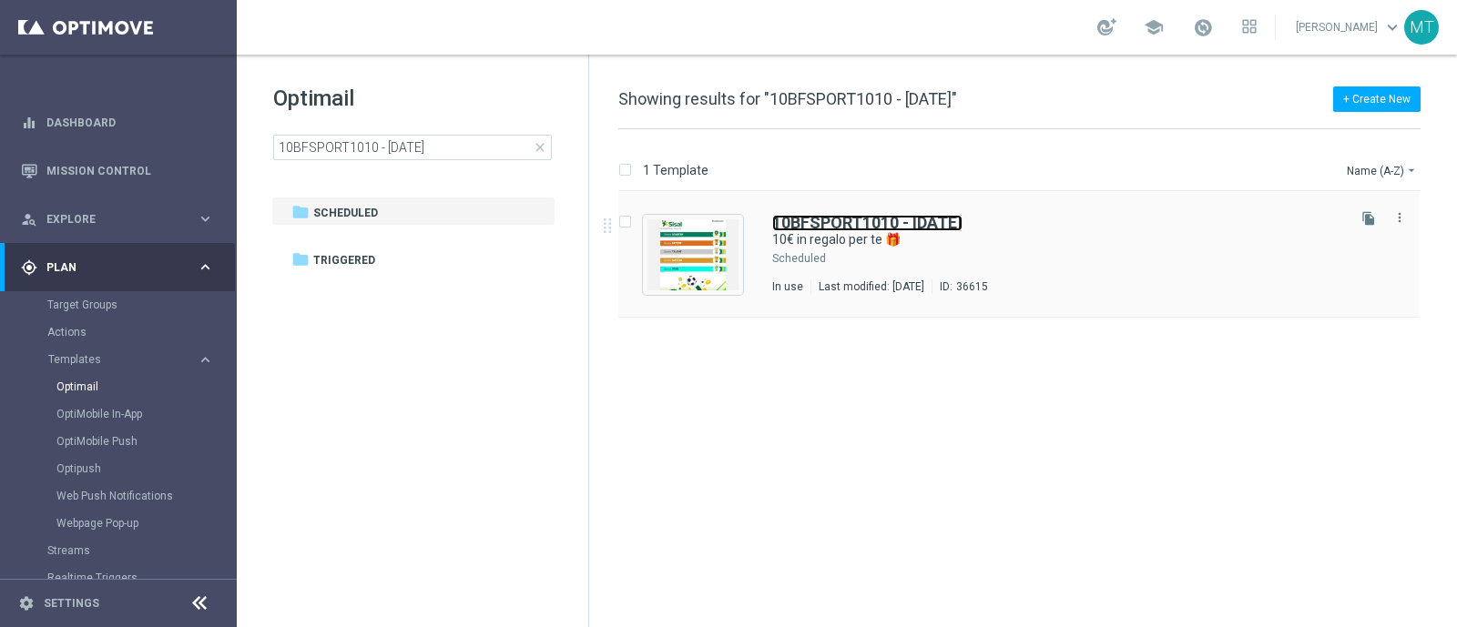
click at [801, 228] on b "10BFSPORT1010 - 2025-10-01" at bounding box center [867, 222] width 190 height 19
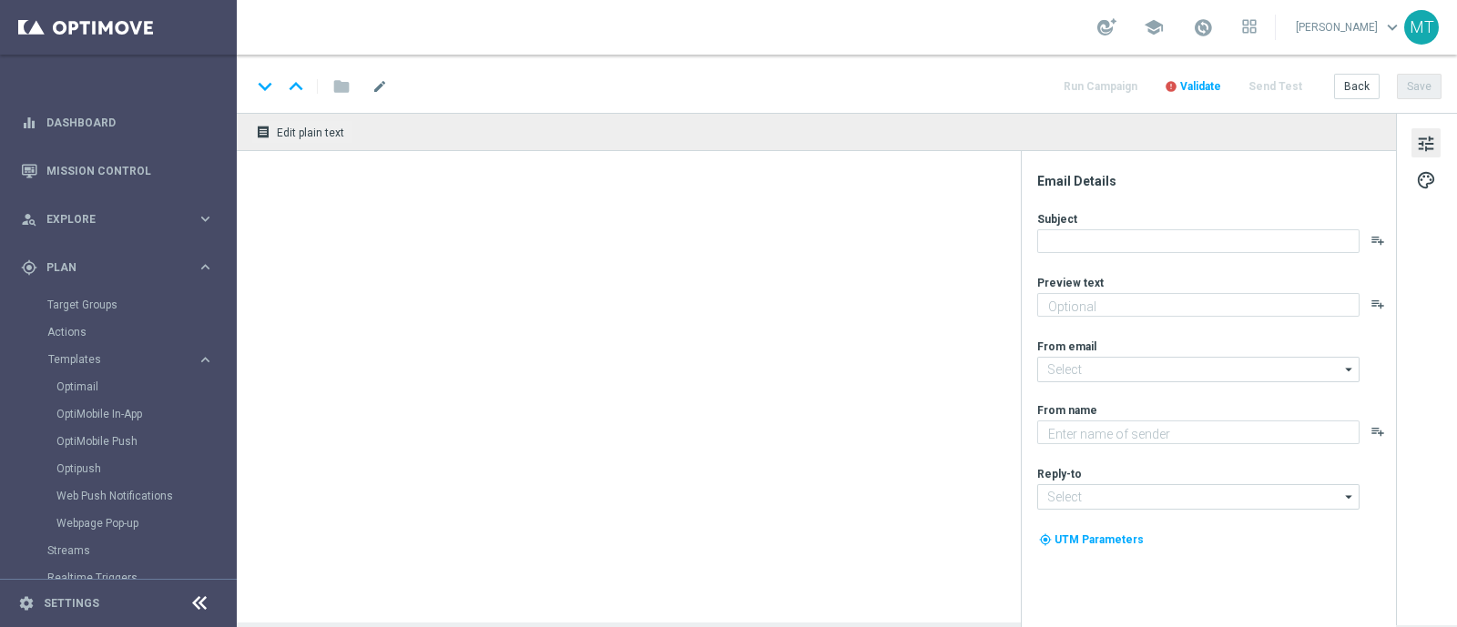
type textarea "da usare sulle Scommesse Sportive! ⚽"
type input "[EMAIL_ADDRESS][DOMAIN_NAME]"
type textarea "Sisal"
type input "[EMAIL_ADDRESS][DOMAIN_NAME]"
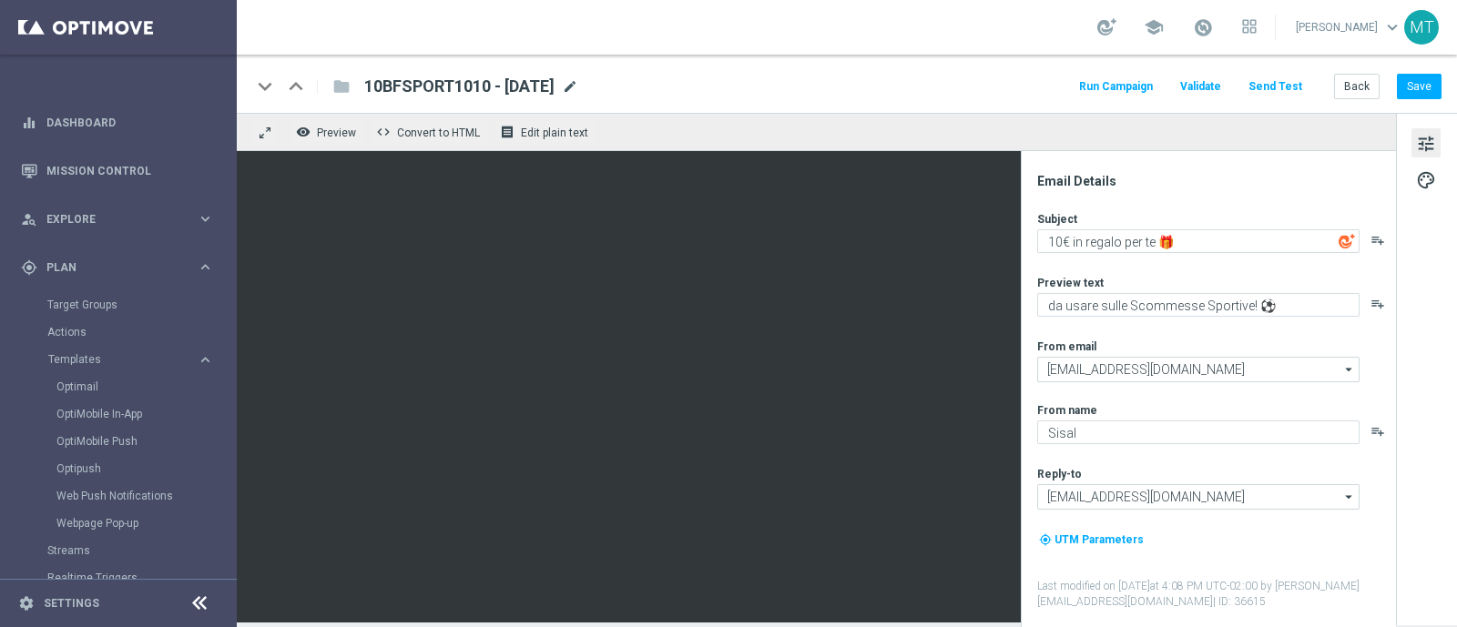
click at [578, 79] on span "mode_edit" at bounding box center [570, 86] width 16 height 16
click at [937, 94] on div "keyboard_arrow_down keyboard_arrow_up folder 10BFSPORT1010 - 2025-10-01 10BFSPO…" at bounding box center [846, 87] width 1190 height 24
click at [578, 89] on span "mode_edit" at bounding box center [570, 86] width 16 height 16
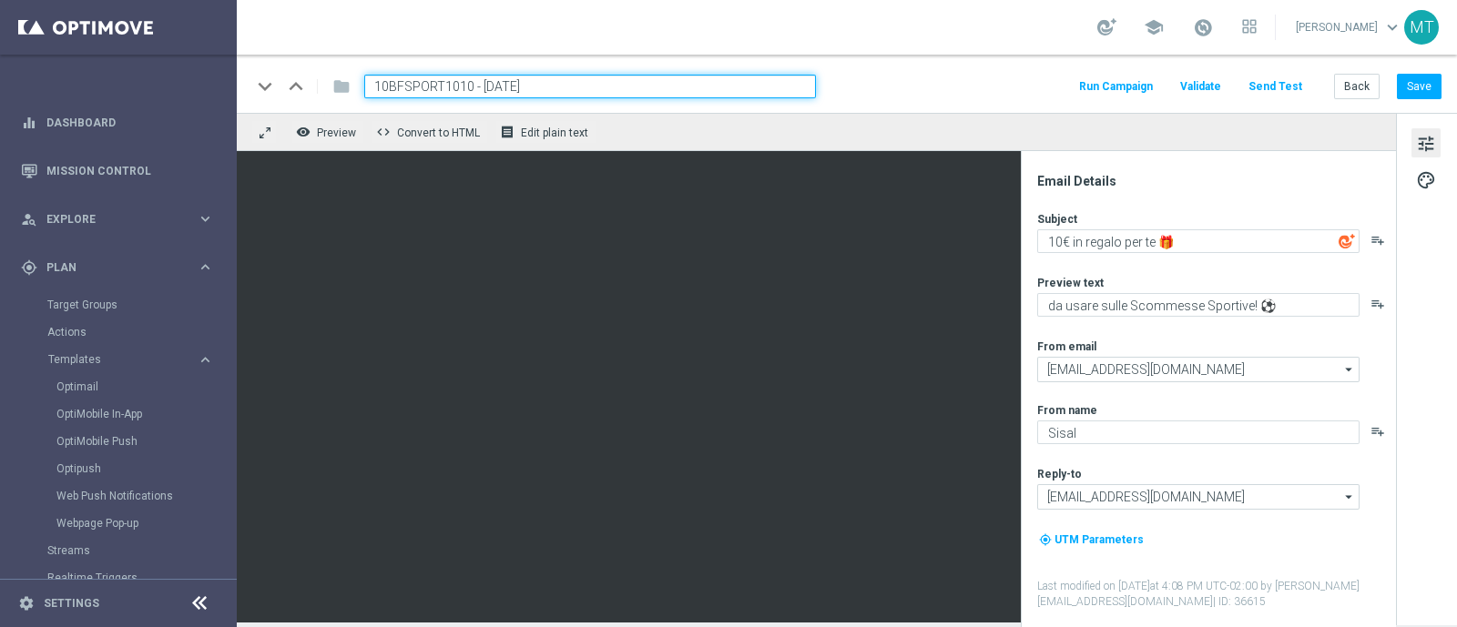
click at [918, 106] on div "keyboard_arrow_down keyboard_arrow_up folder 10BFSPORT1010 - 2025-10-01 Run Cam…" at bounding box center [847, 84] width 1220 height 58
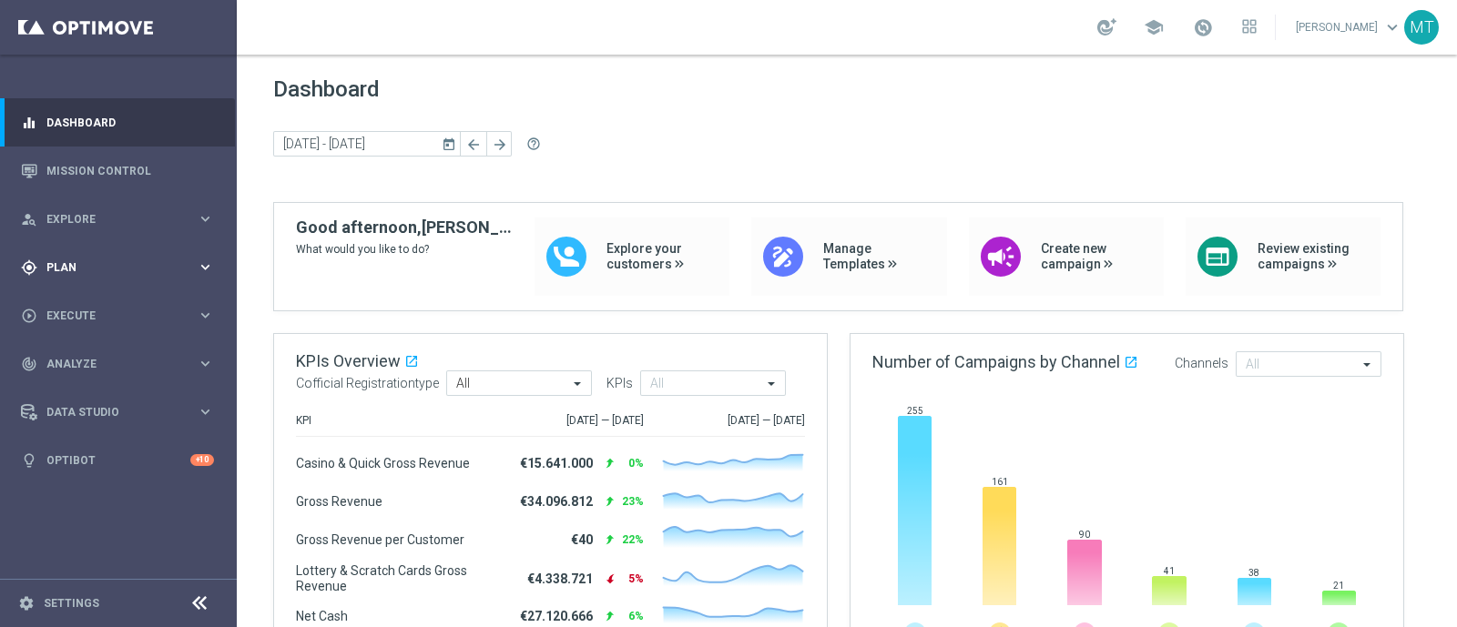
click at [68, 264] on span "Plan" at bounding box center [121, 267] width 150 height 11
click at [97, 359] on span "Templates" at bounding box center [113, 359] width 130 height 11
click at [86, 386] on link "Optimail" at bounding box center [122, 387] width 133 height 15
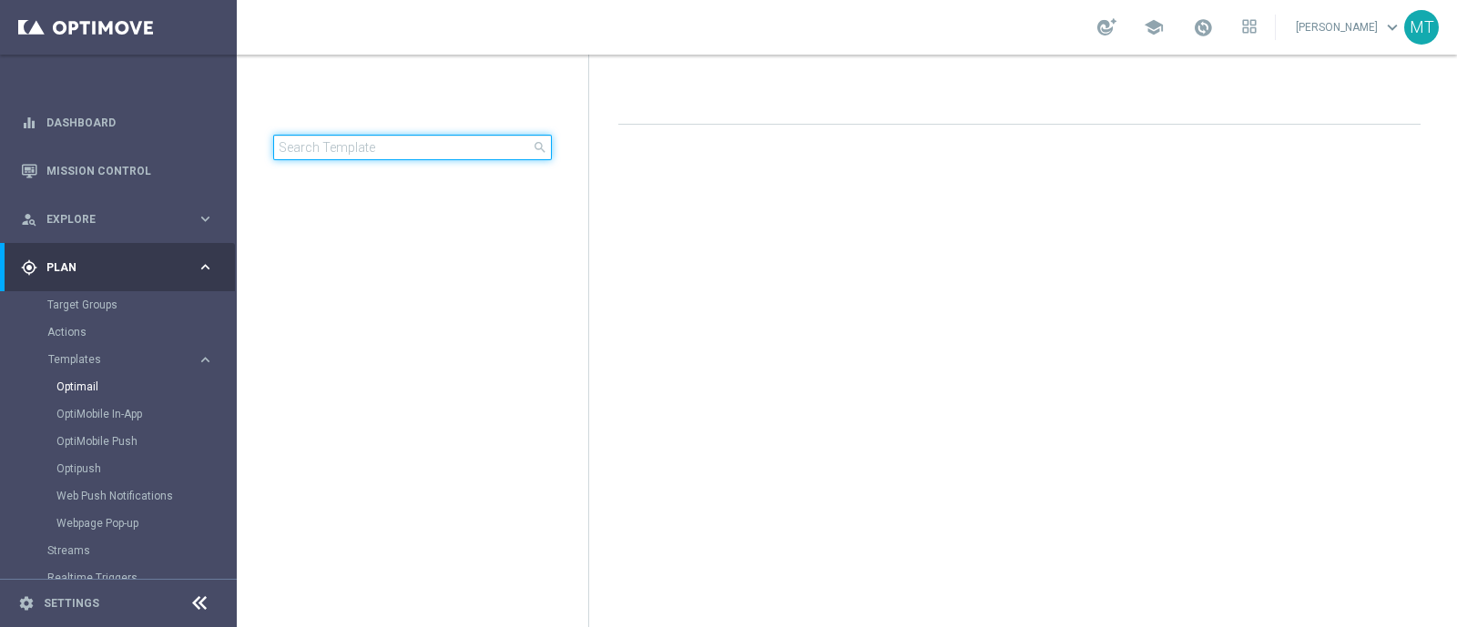
click at [380, 144] on input at bounding box center [412, 147] width 279 height 25
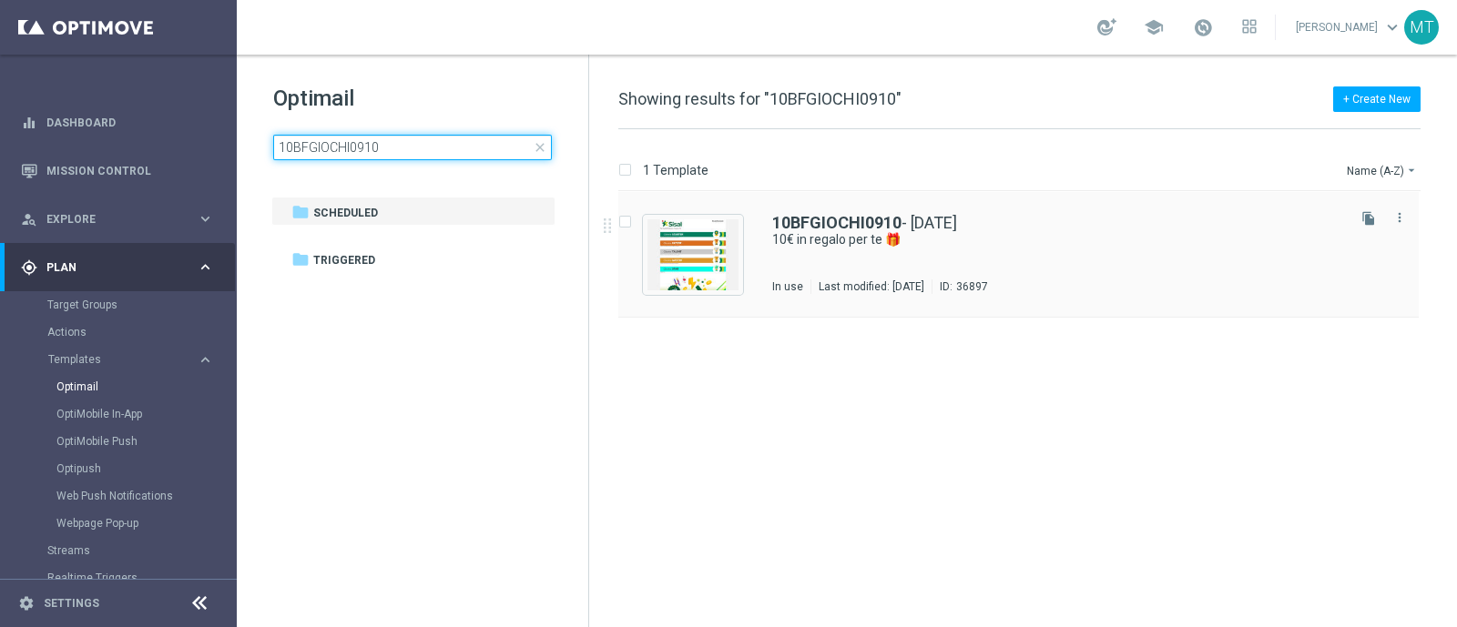
type input "10BFGIOCHI0910"
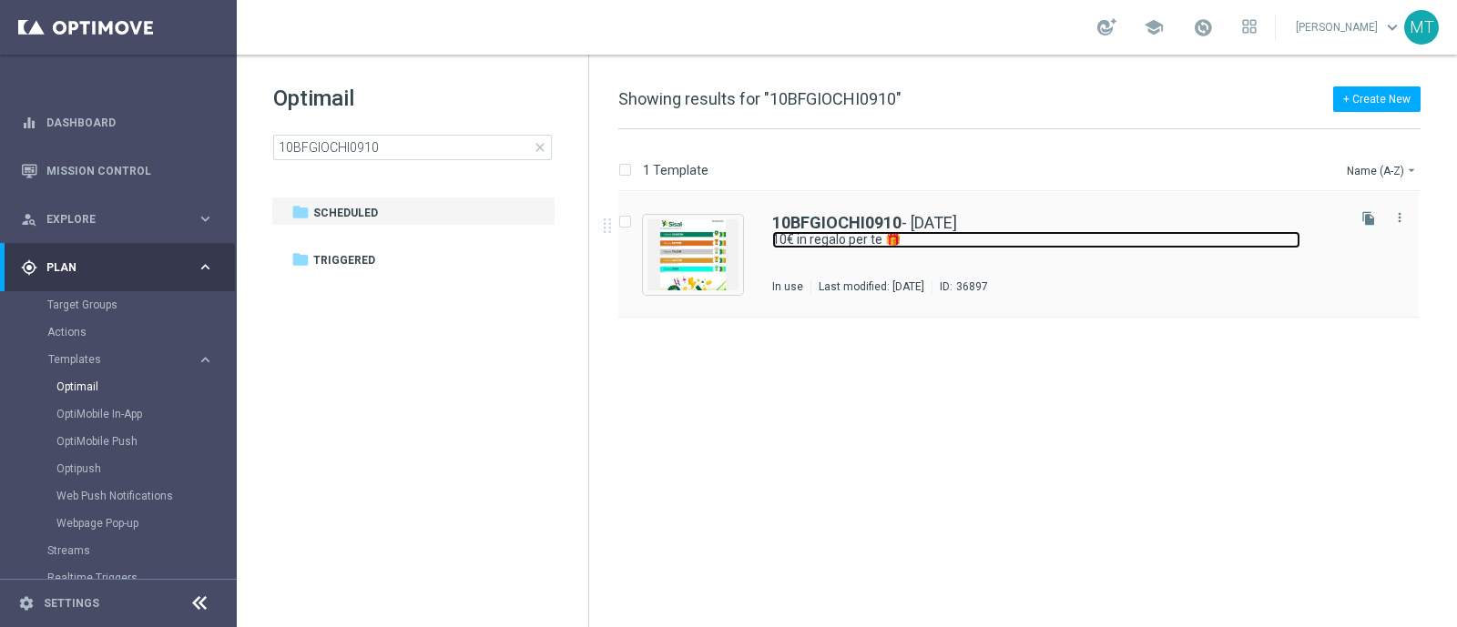
click at [858, 240] on link "10€ in regalo per te 🎁" at bounding box center [1036, 239] width 528 height 17
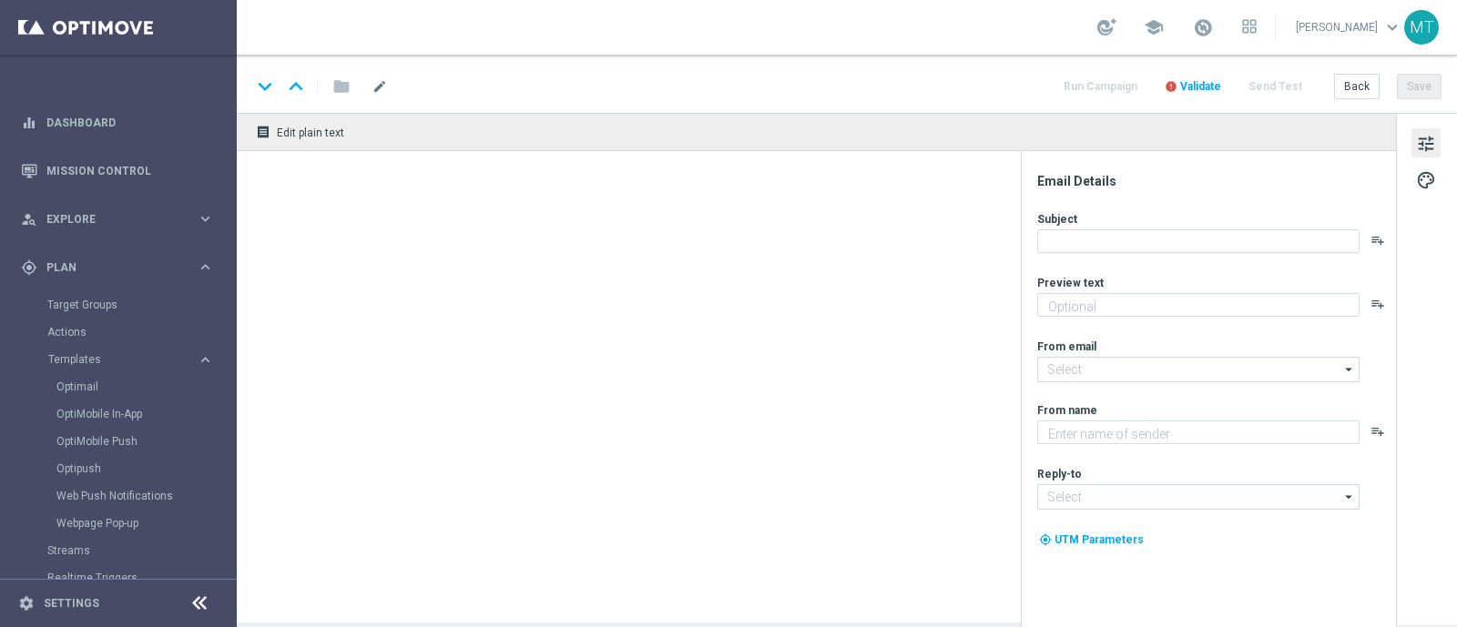
type textarea "da usare su qualsiasi gioco!"
type input "[EMAIL_ADDRESS][DOMAIN_NAME]"
type textarea "Sisal"
type input "[EMAIL_ADDRESS][DOMAIN_NAME]"
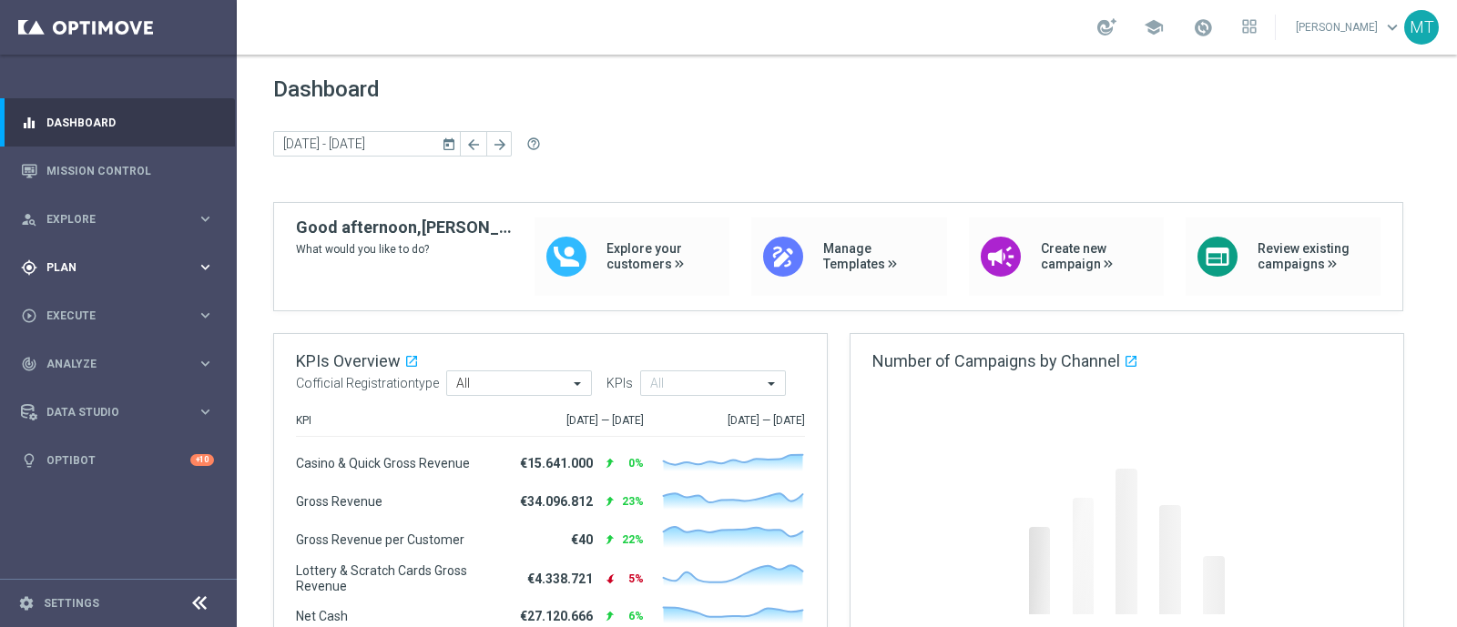
click at [132, 247] on div "gps_fixed Plan keyboard_arrow_right" at bounding box center [117, 267] width 235 height 48
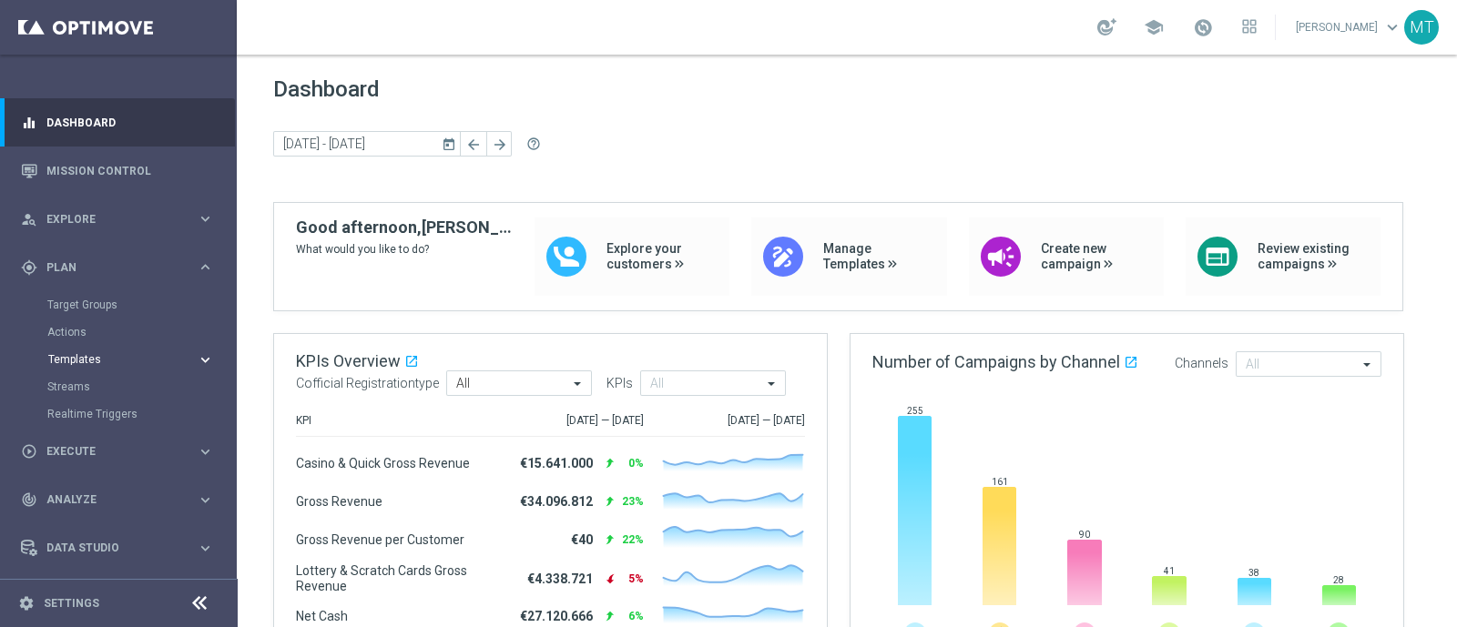
click at [95, 352] on button "Templates keyboard_arrow_right" at bounding box center [131, 359] width 168 height 15
click at [96, 380] on link "Optimail" at bounding box center [122, 387] width 133 height 15
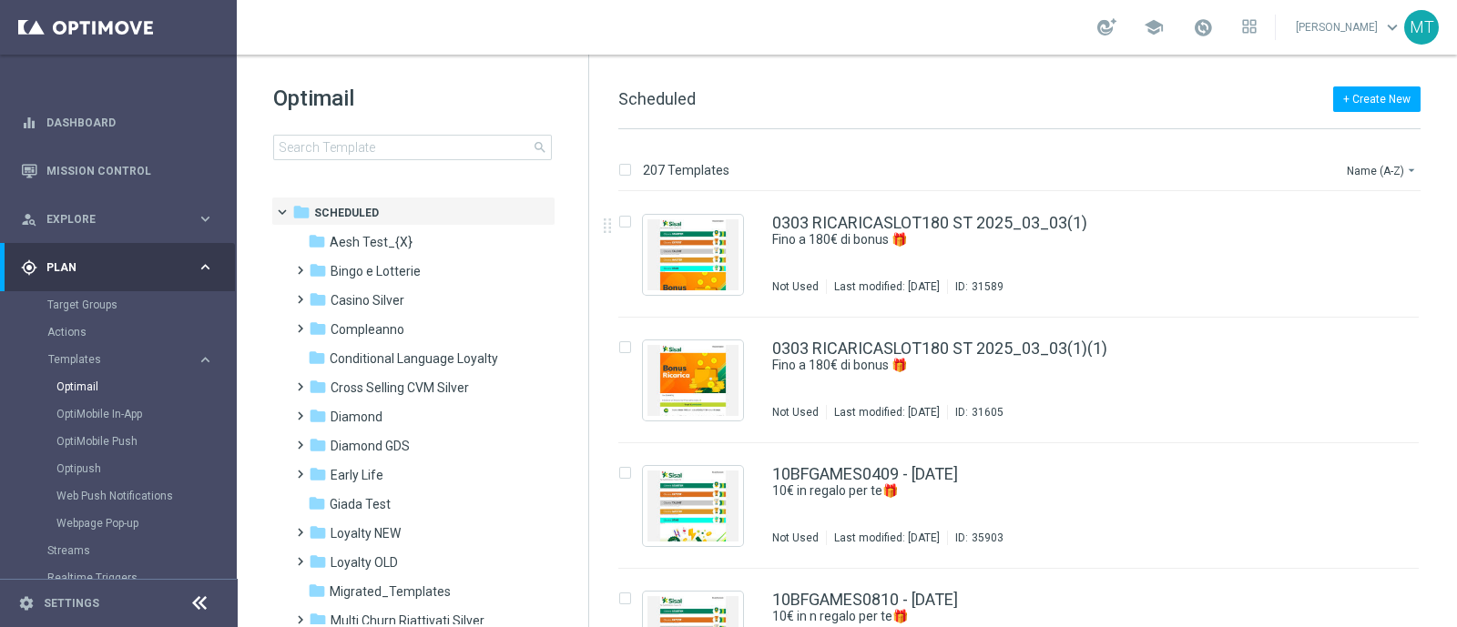
click at [432, 132] on div "Optimail search" at bounding box center [430, 122] width 315 height 76
click at [446, 169] on div "Optimail search folder 1 Folder folder Scheduled more_vert folder Aesh Test_{X}…" at bounding box center [412, 168] width 351 height 226
click at [432, 154] on input at bounding box center [412, 147] width 279 height 25
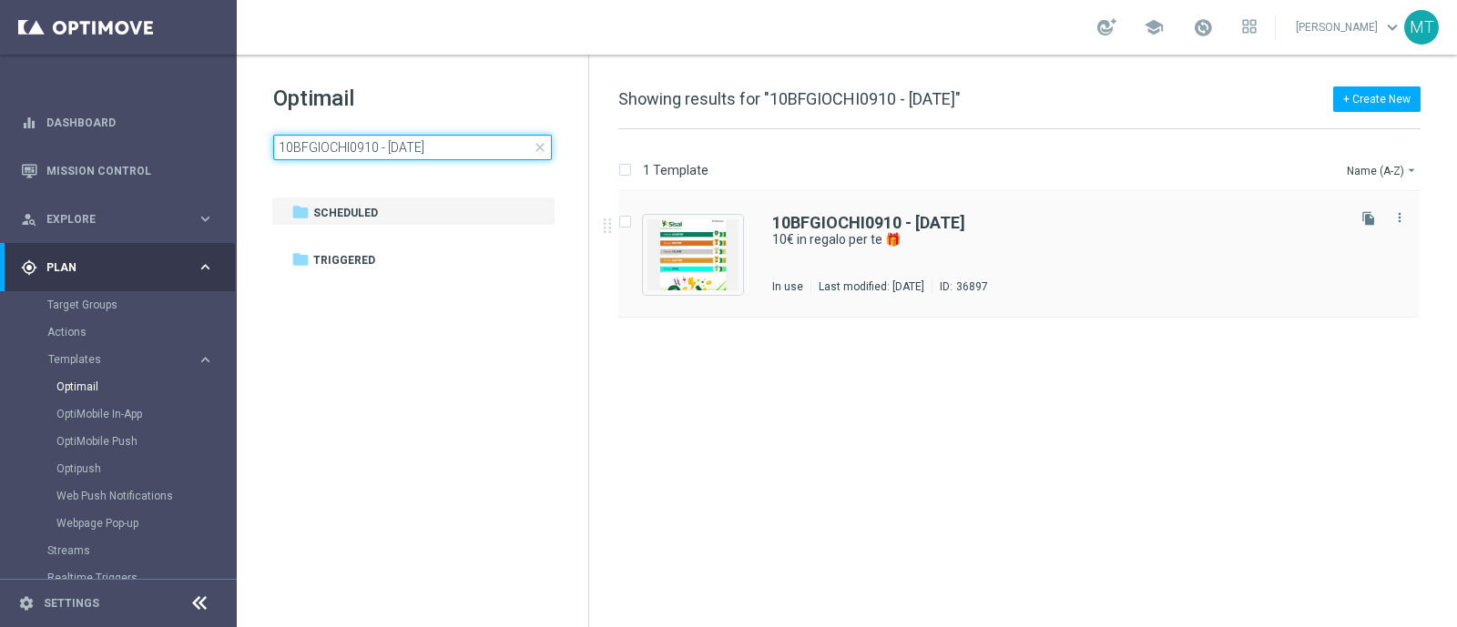
type input "10BFGIOCHI0910 - [DATE]"
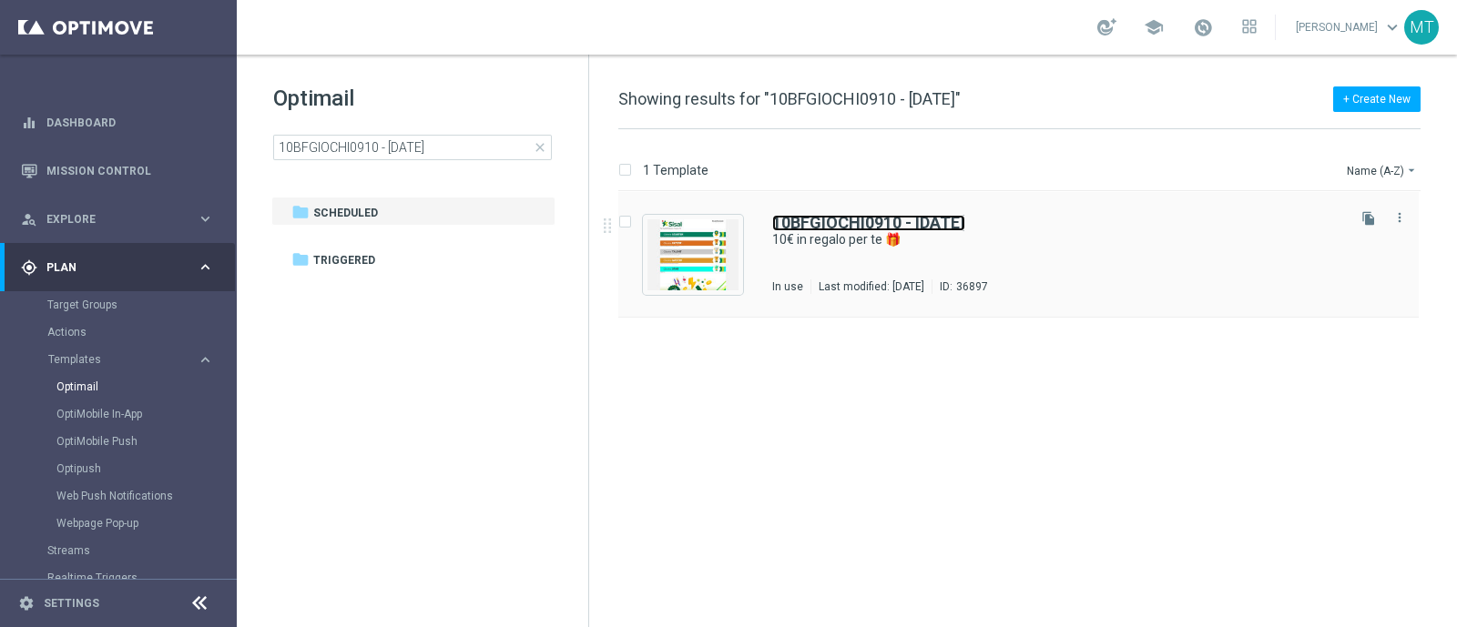
click at [860, 222] on b "10BFGIOCHI0910 - [DATE]" at bounding box center [868, 222] width 193 height 19
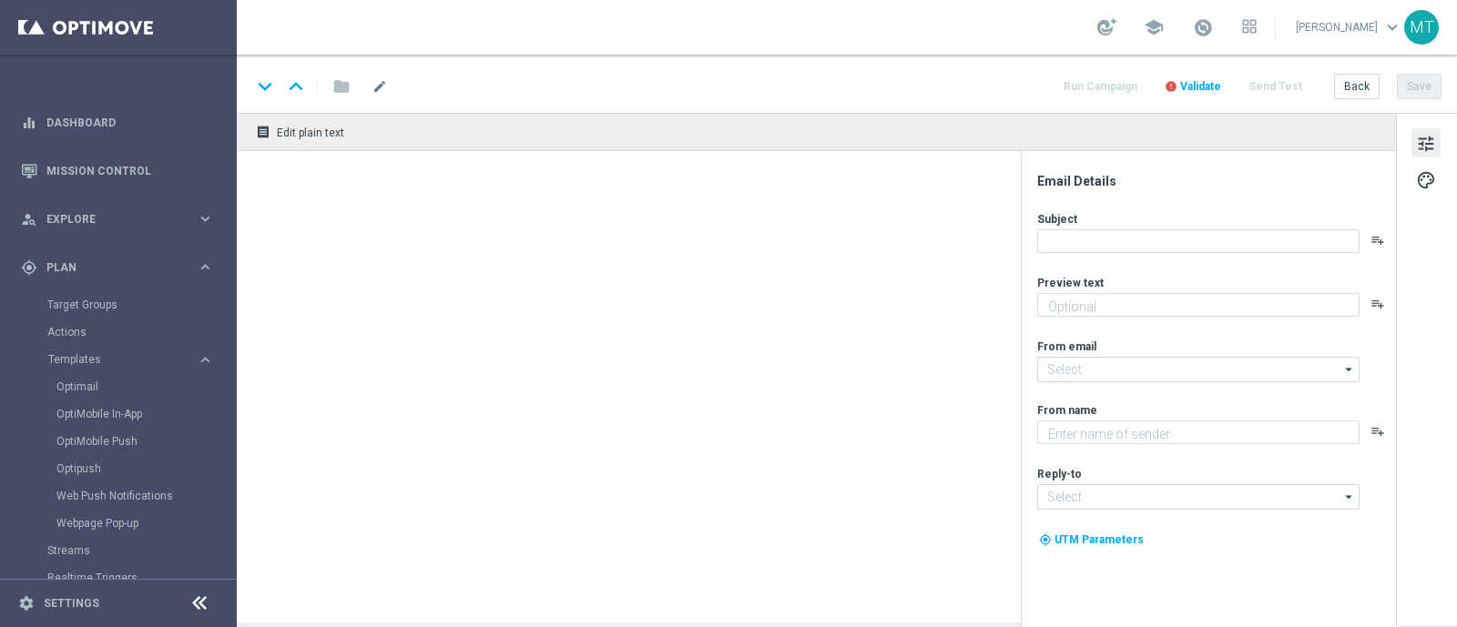
type textarea "da usare su qualsiasi gioco!"
type textarea "Sisal"
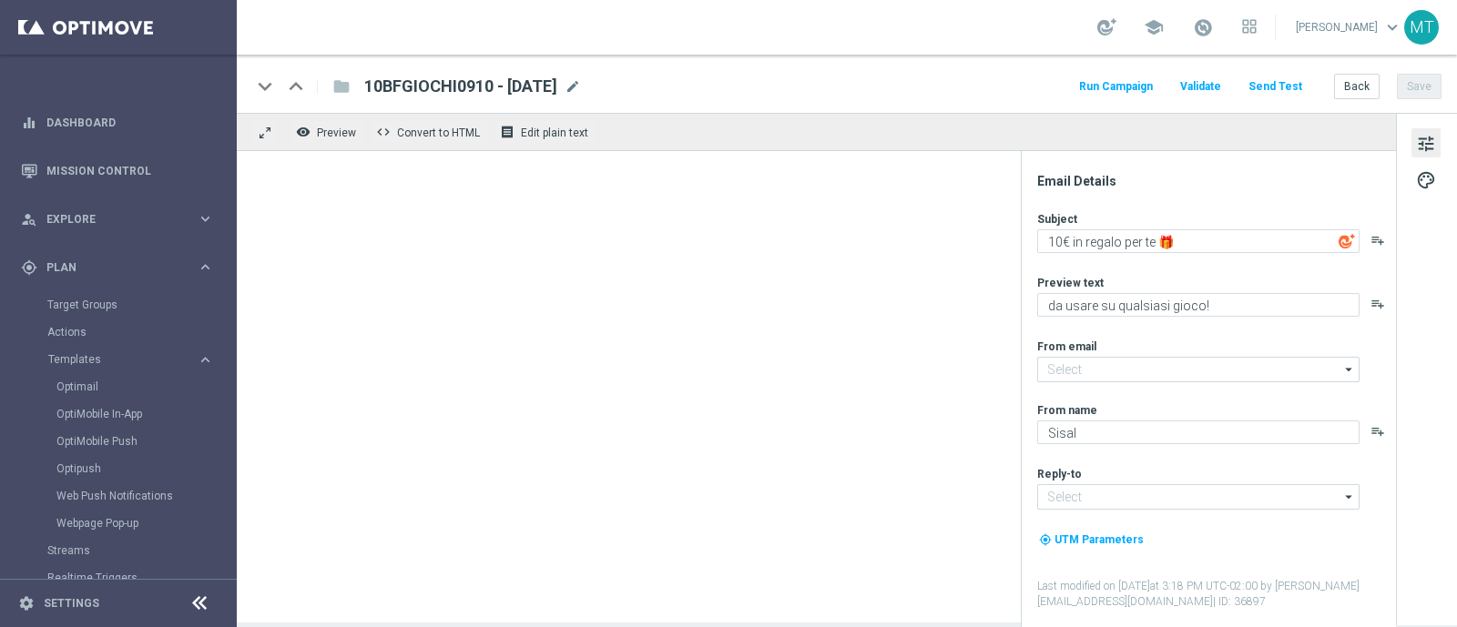
type input "[EMAIL_ADDRESS][DOMAIN_NAME]"
